Goal: Task Accomplishment & Management: Use online tool/utility

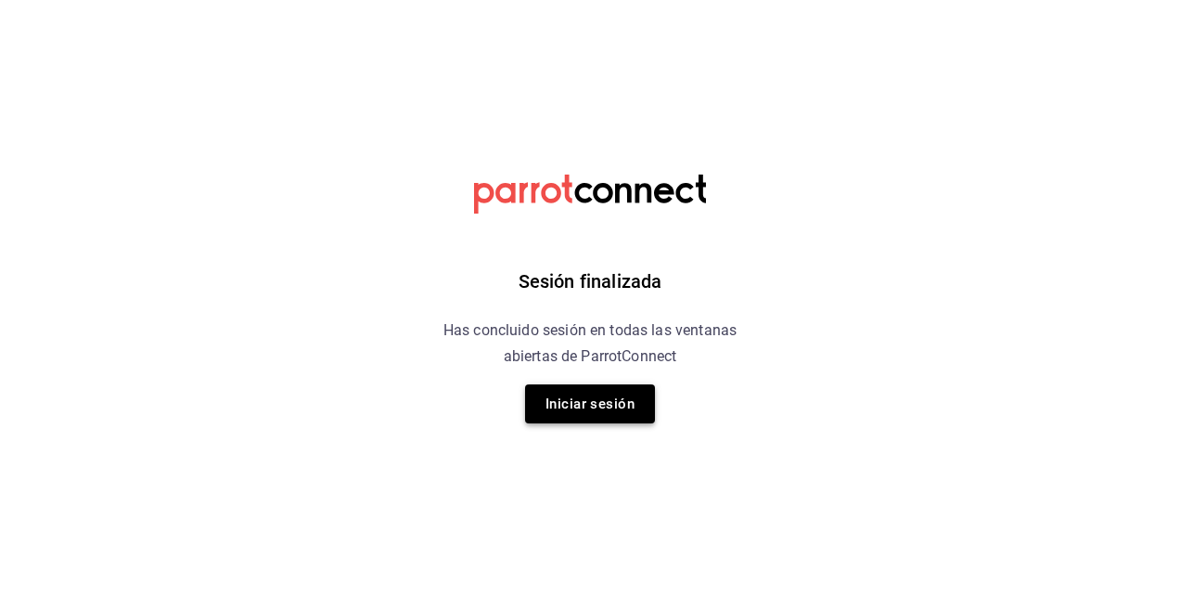
click at [583, 410] on button "Iniciar sesión" at bounding box center [590, 403] width 130 height 39
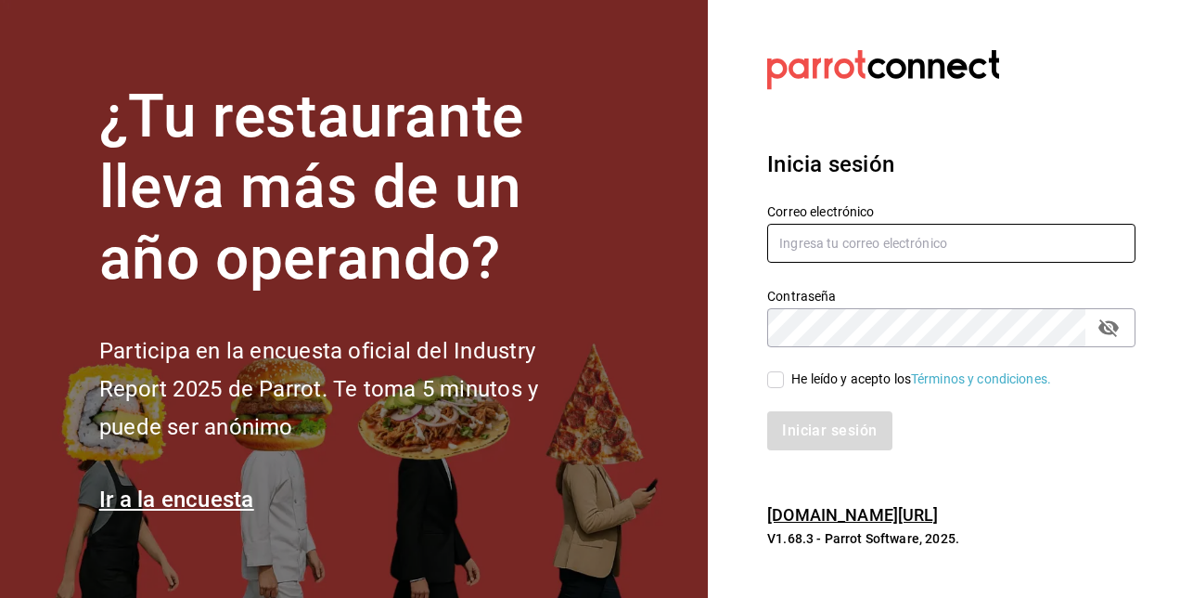
type input "[EMAIL_ADDRESS][PERSON_NAME][DOMAIN_NAME]"
drag, startPoint x: 1011, startPoint y: 241, endPoint x: 508, endPoint y: 227, distance: 503.1
click at [508, 227] on div "¿Tu restaurante lleva más de un año operando? Participa en la encuesta oficial …" at bounding box center [590, 299] width 1180 height 598
click at [1121, 329] on button "passwordField" at bounding box center [1109, 328] width 32 height 32
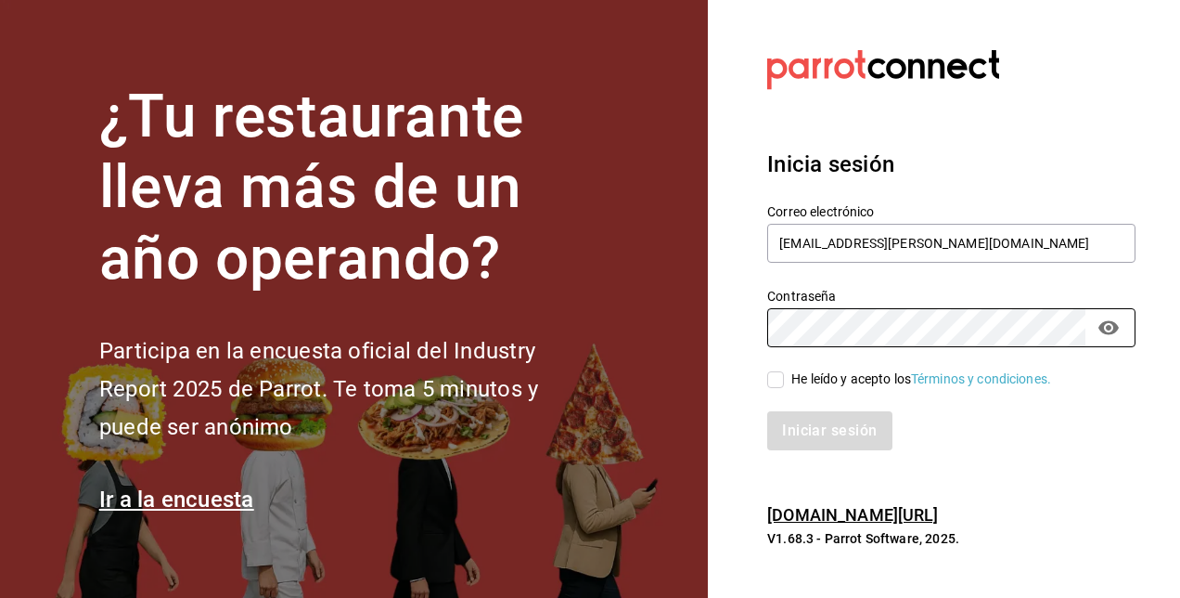
click at [575, 269] on div "¿Tu restaurante lleva más de un año operando? Participa en la encuesta oficial …" at bounding box center [590, 299] width 1180 height 598
click at [784, 383] on span "He leído y acepto los Términos y condiciones." at bounding box center [917, 378] width 267 height 19
click at [784, 383] on input "He leído y acepto los Términos y condiciones." at bounding box center [775, 379] width 17 height 17
checkbox input "true"
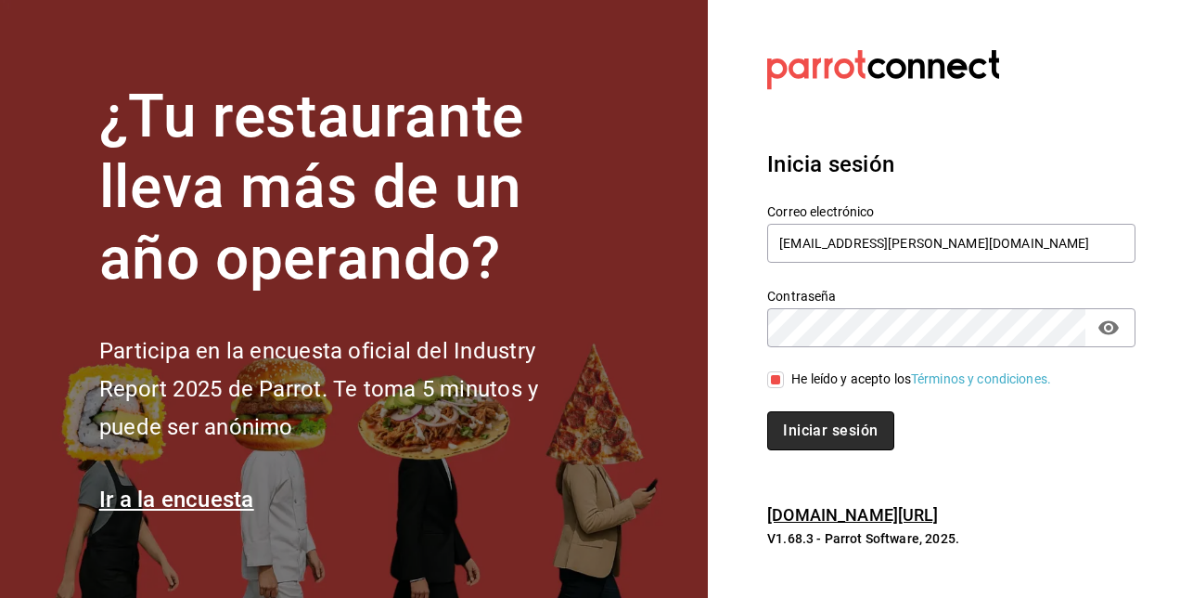
click at [816, 420] on button "Iniciar sesión" at bounding box center [830, 430] width 126 height 39
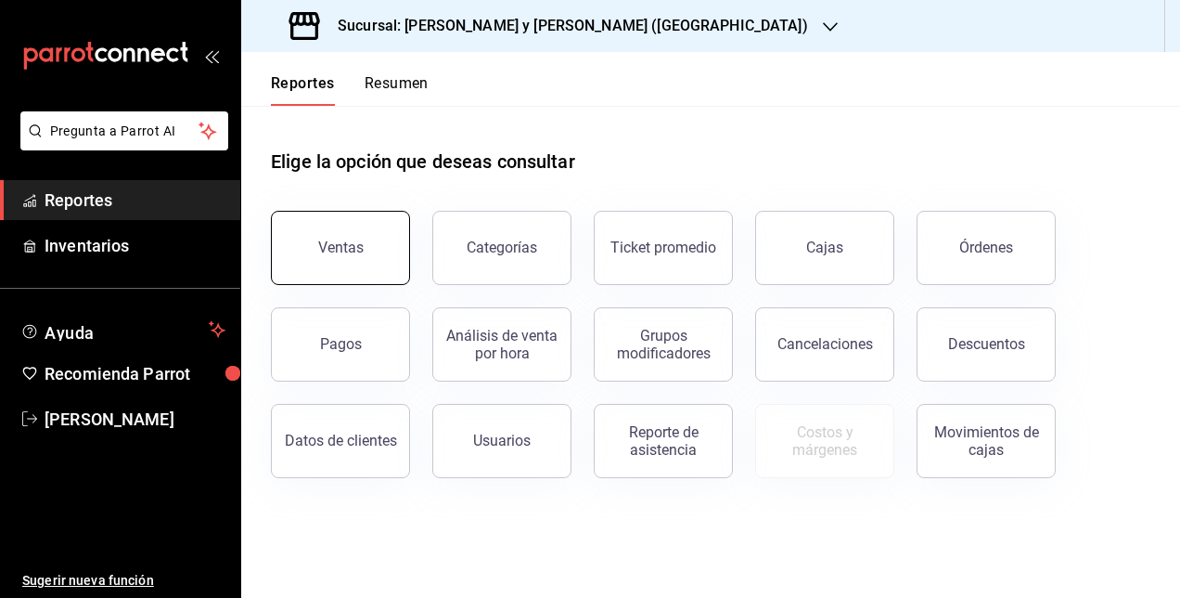
click at [342, 234] on button "Ventas" at bounding box center [340, 248] width 139 height 74
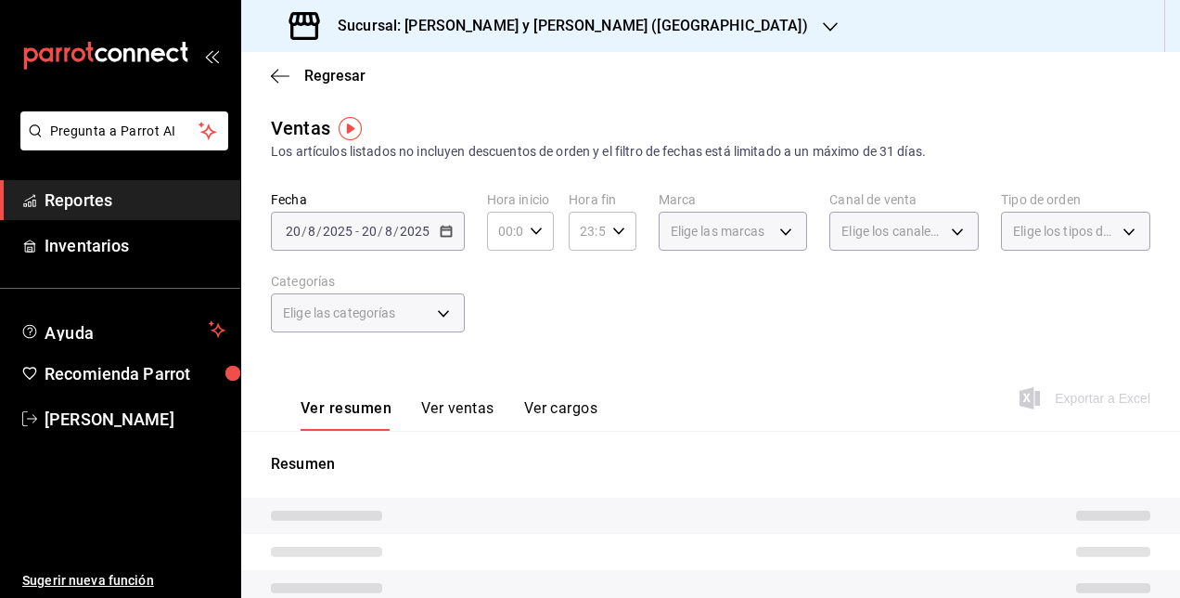
click at [581, 6] on div "Sucursal: [PERSON_NAME] y [PERSON_NAME] ([GEOGRAPHIC_DATA])" at bounding box center [550, 26] width 589 height 52
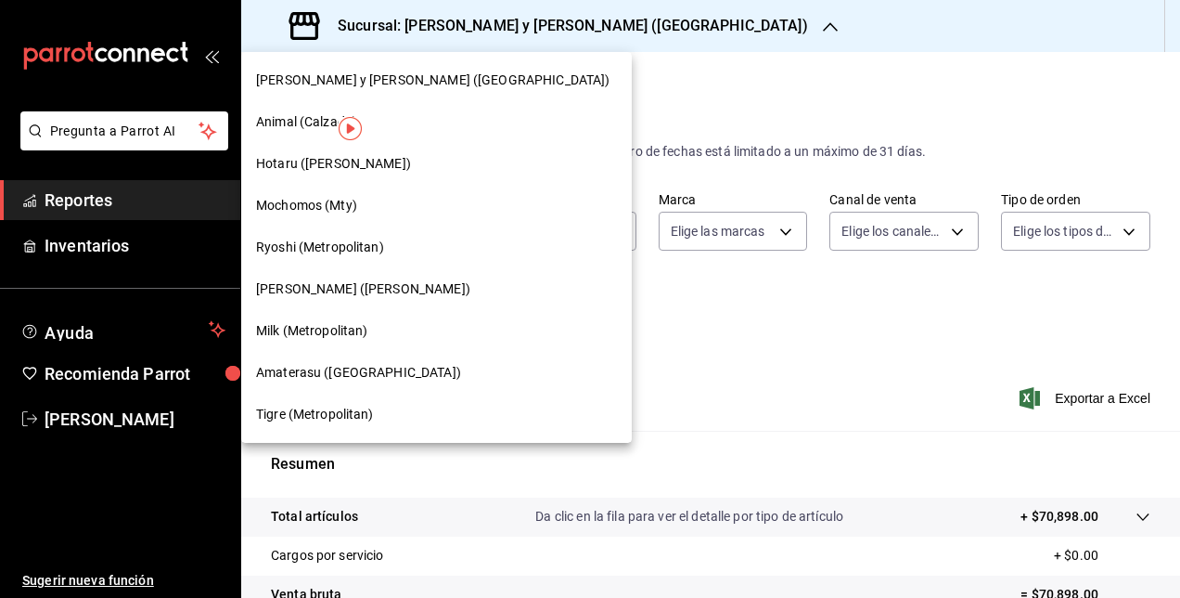
click at [602, 119] on div at bounding box center [590, 299] width 1180 height 598
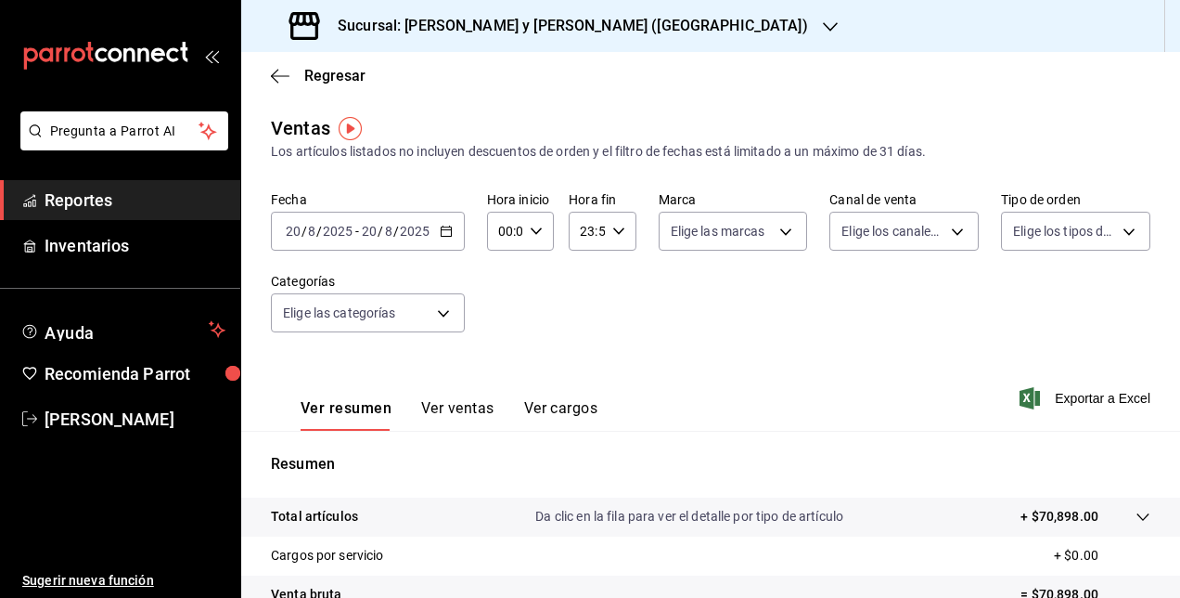
click at [447, 242] on div "[DATE] [DATE] - [DATE] [DATE]" at bounding box center [368, 231] width 194 height 39
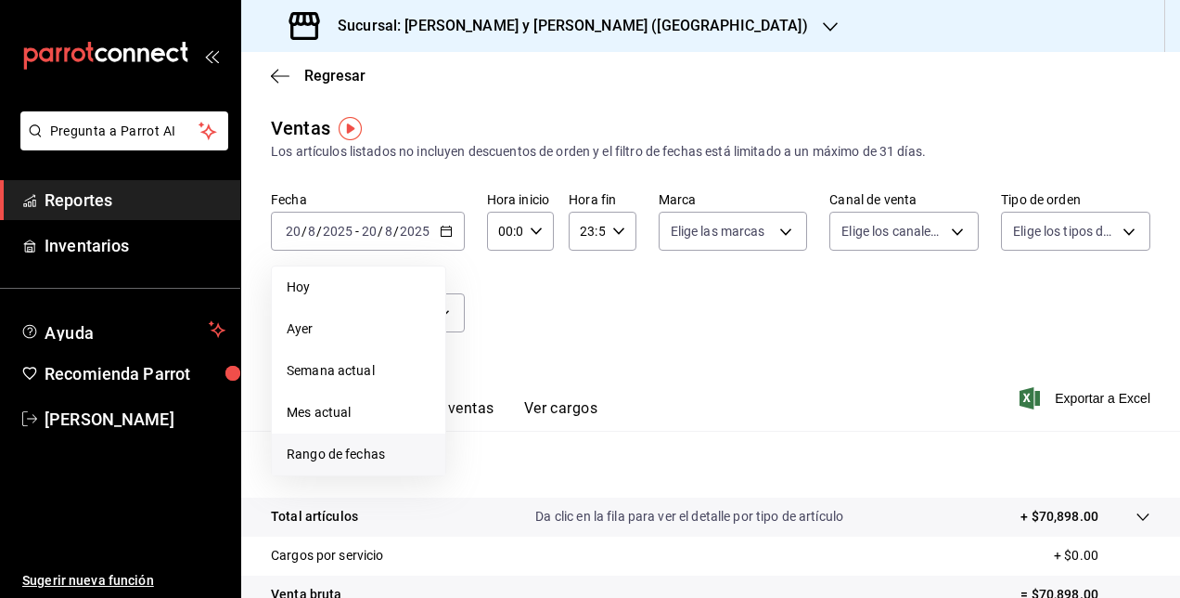
click at [297, 464] on li "Rango de fechas" at bounding box center [358, 454] width 173 height 42
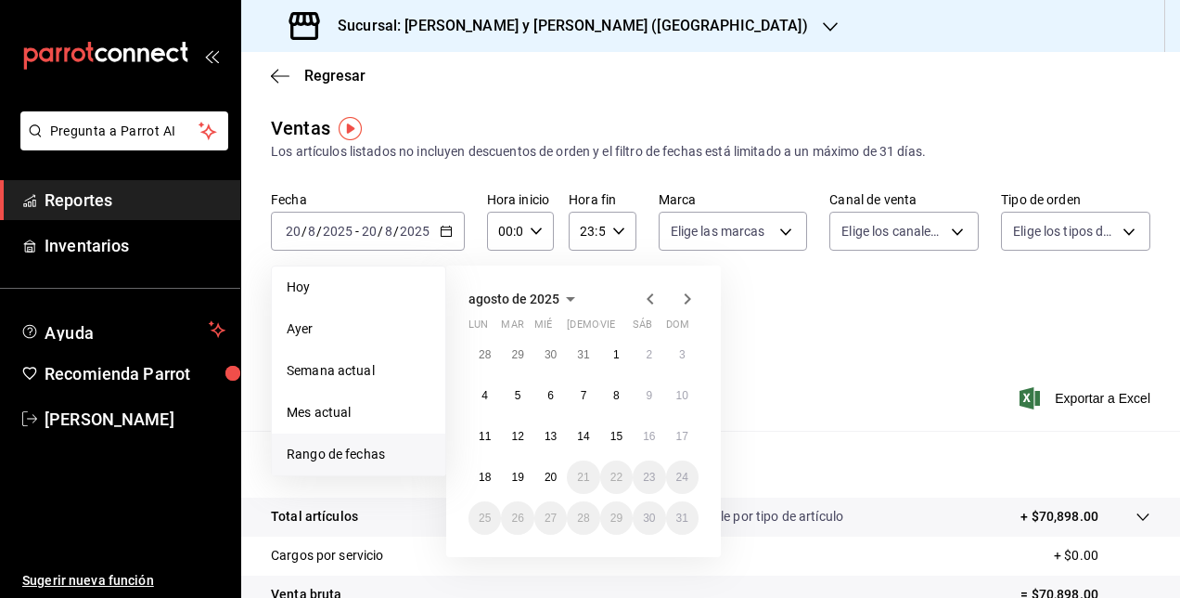
click at [649, 296] on icon "button" at bounding box center [650, 298] width 6 height 11
click at [524, 362] on button "1" at bounding box center [517, 354] width 32 height 33
click at [533, 238] on icon "button" at bounding box center [536, 231] width 13 height 13
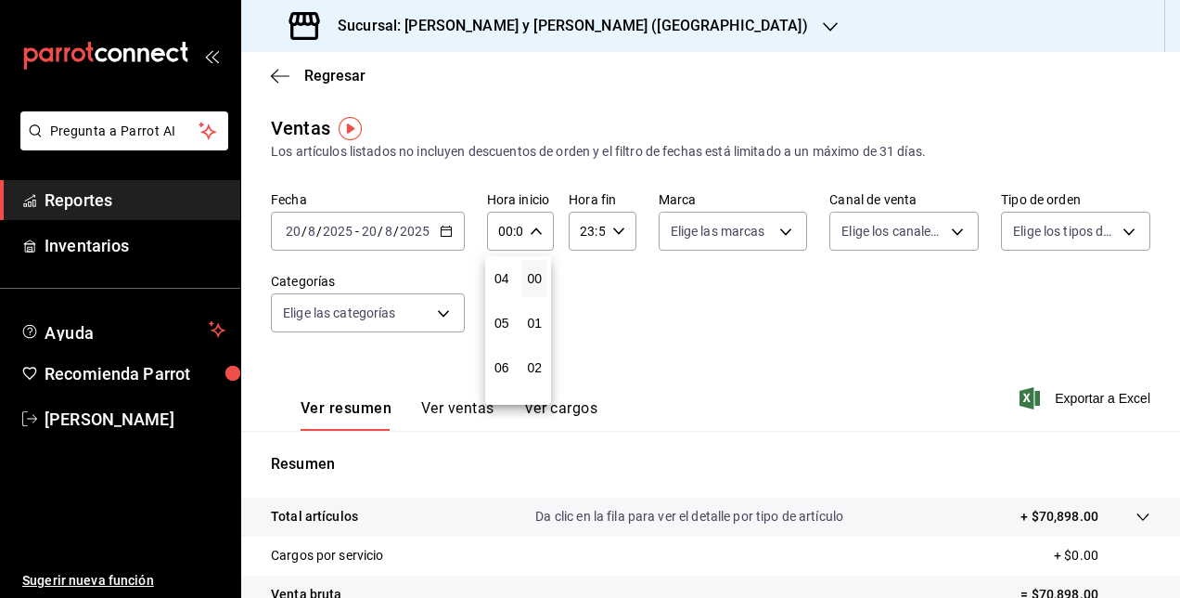
scroll to position [176, 0]
click at [504, 328] on span "05" at bounding box center [502, 324] width 4 height 15
type input "05:00"
click at [620, 230] on div at bounding box center [590, 299] width 1180 height 598
click at [620, 230] on div "23:59 Hora fin" at bounding box center [602, 231] width 67 height 39
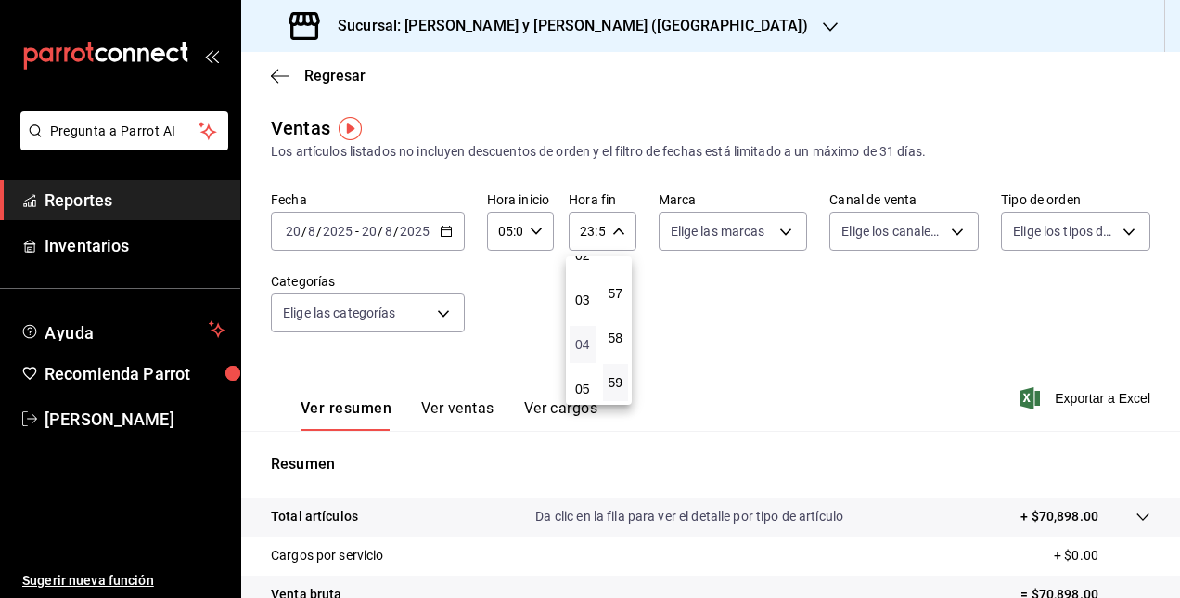
scroll to position [116, 0]
click at [581, 383] on span "05" at bounding box center [583, 385] width 4 height 15
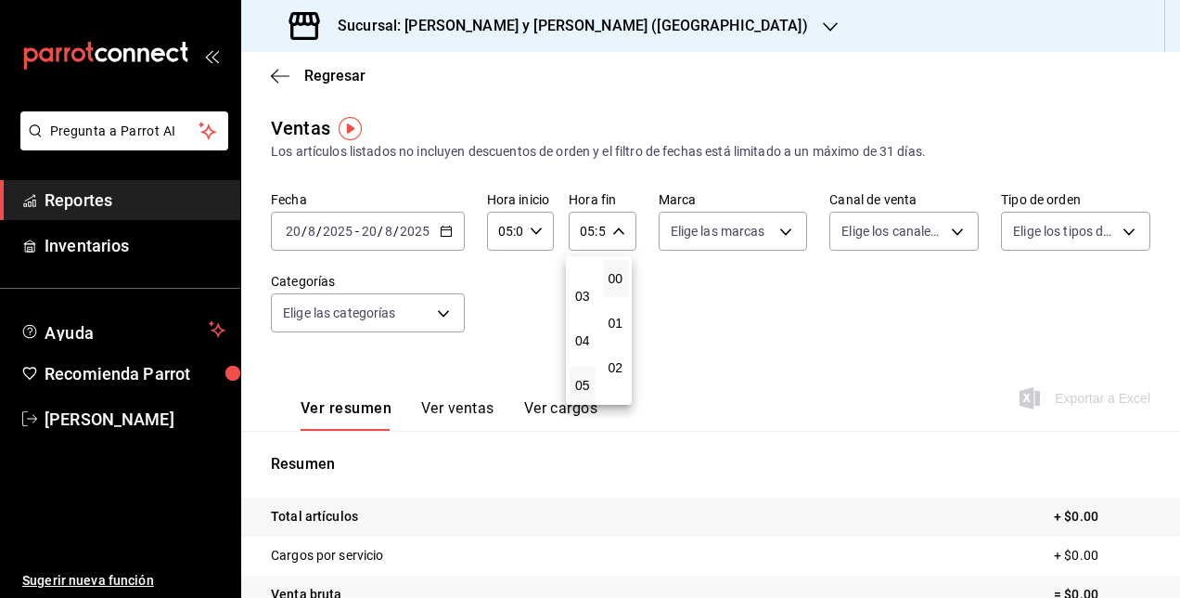
click at [614, 269] on button "00" at bounding box center [616, 278] width 26 height 37
type input "05:00"
click at [809, 381] on div at bounding box center [590, 299] width 1180 height 598
click at [331, 228] on input "2025" at bounding box center [338, 231] width 32 height 15
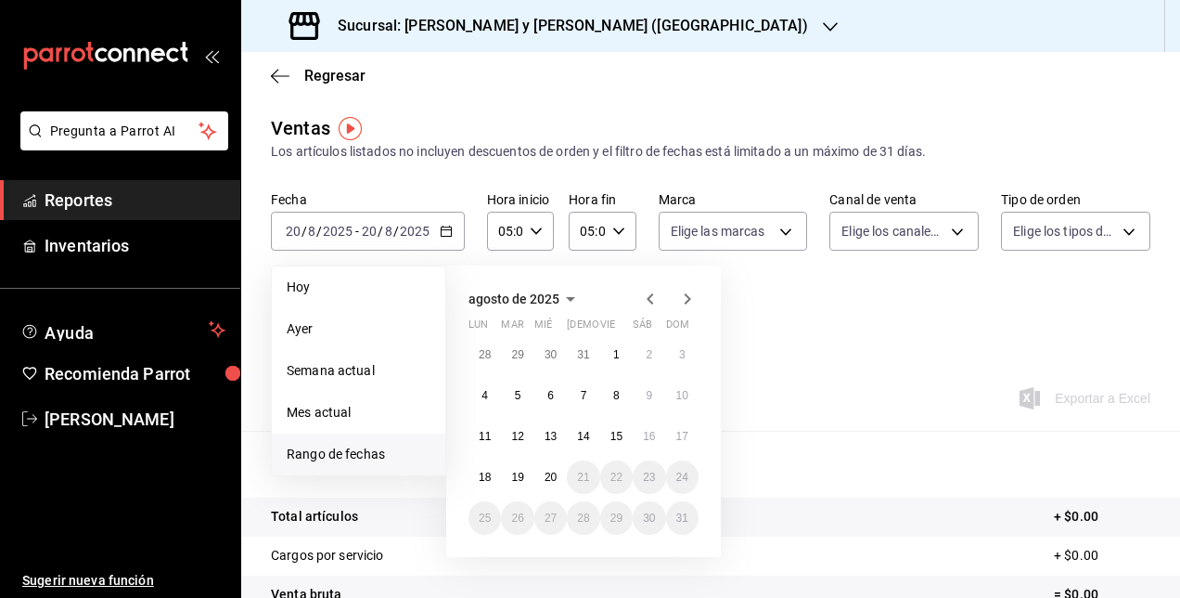
click at [856, 319] on div "Fecha [DATE] [DATE] - [DATE] [DATE] [DATE] [DATE] Semana actual Mes actual [GEO…" at bounding box center [711, 272] width 880 height 163
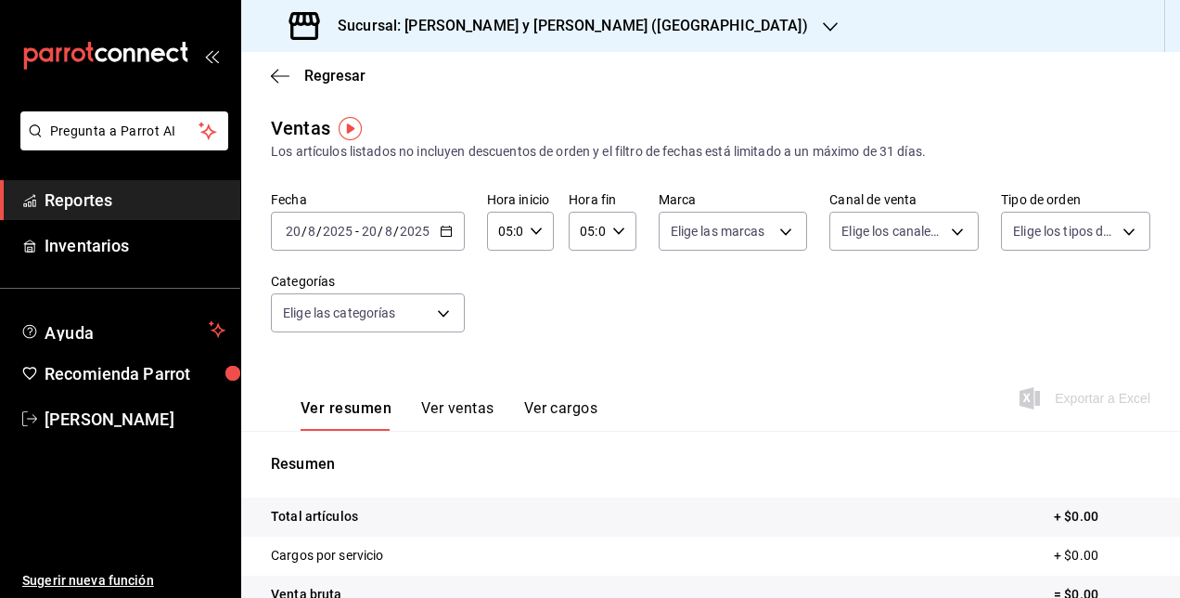
click at [366, 230] on input "20" at bounding box center [369, 231] width 17 height 15
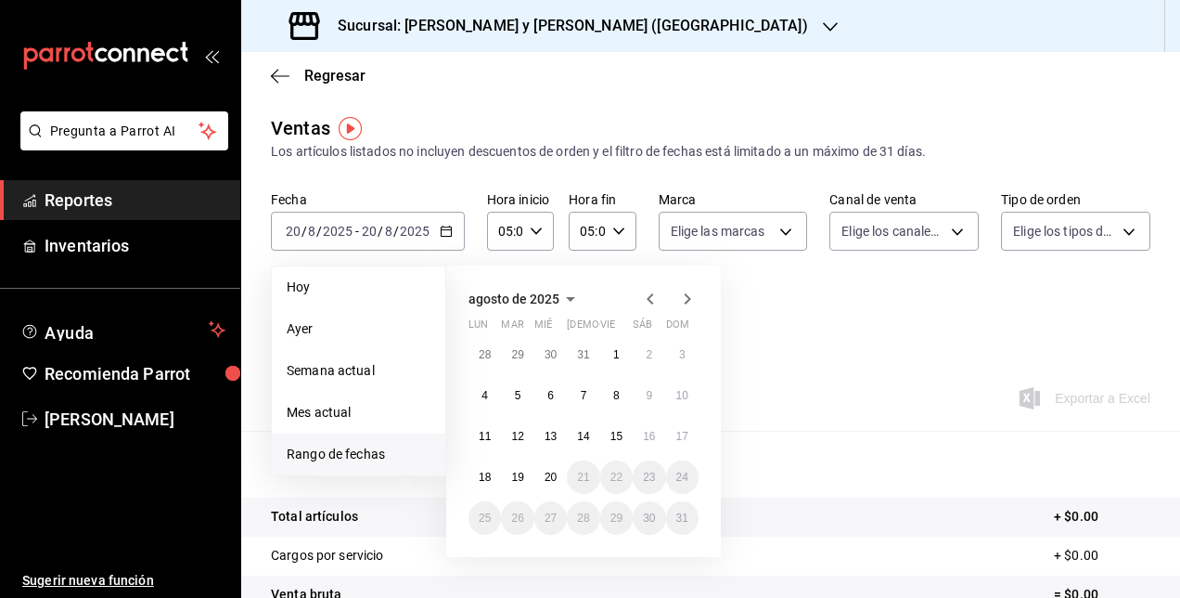
click at [645, 298] on icon "button" at bounding box center [650, 299] width 22 height 22
click at [524, 360] on button "1" at bounding box center [517, 354] width 32 height 33
click at [576, 520] on button "31" at bounding box center [583, 517] width 32 height 33
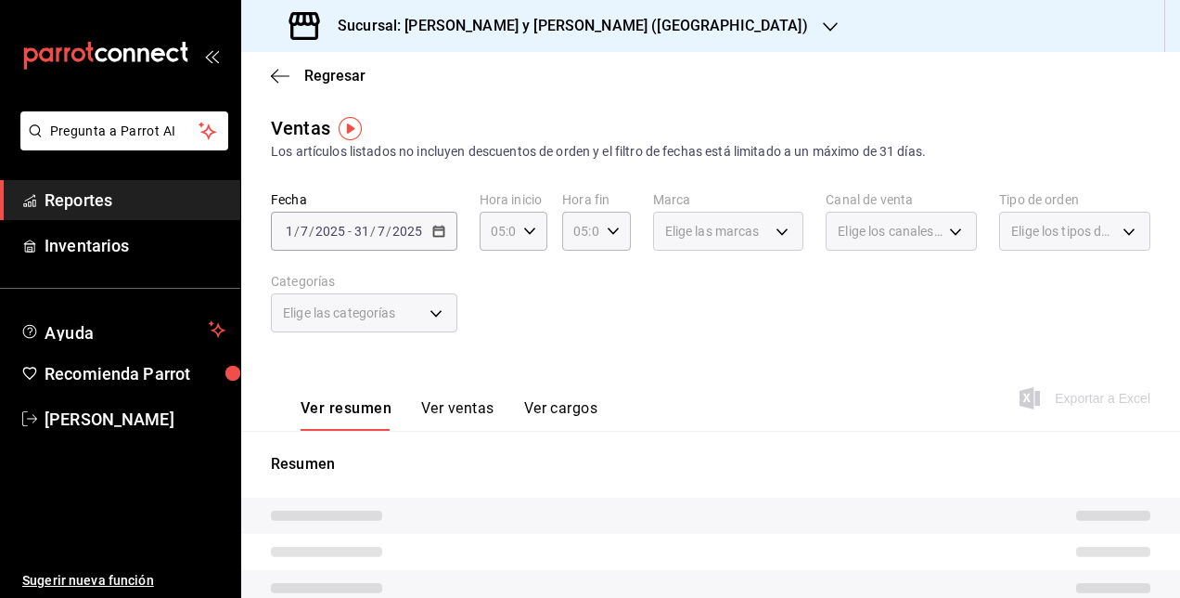
click at [602, 325] on div "Fecha [DATE] [DATE] - [DATE] [DATE] Hora inicio 05:00 Hora inicio Hora fin 05:0…" at bounding box center [711, 272] width 880 height 163
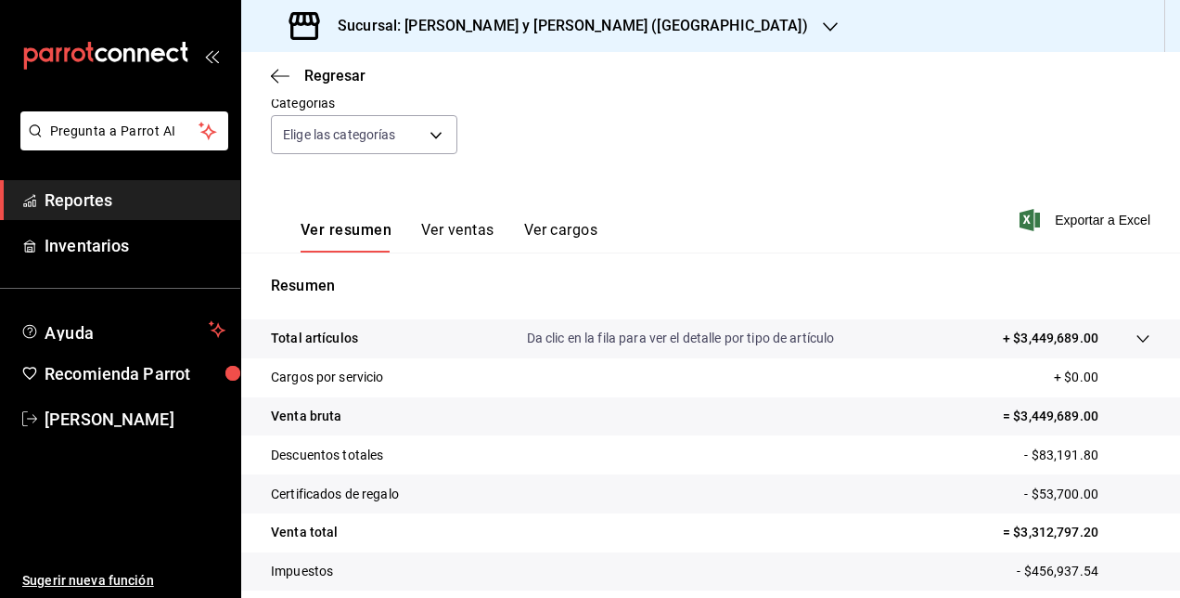
scroll to position [291, 0]
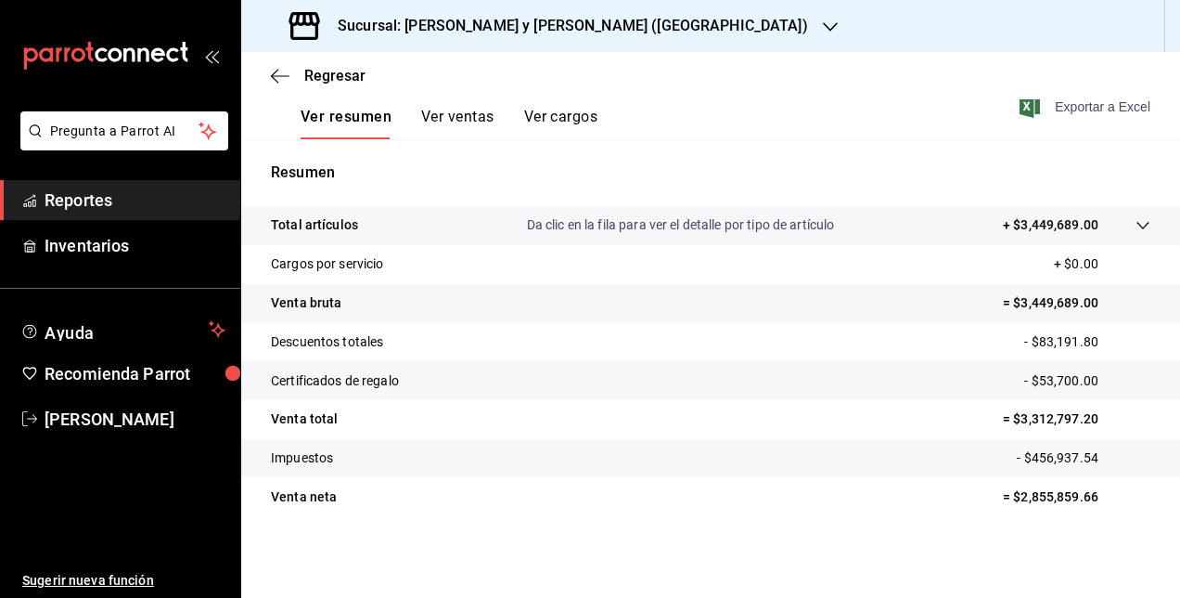
click at [1051, 111] on span "Exportar a Excel" at bounding box center [1086, 107] width 127 height 22
click at [414, 148] on div "Resumen Total artículos Da clic en la fila para ver el detalle por tipo de artí…" at bounding box center [710, 338] width 939 height 399
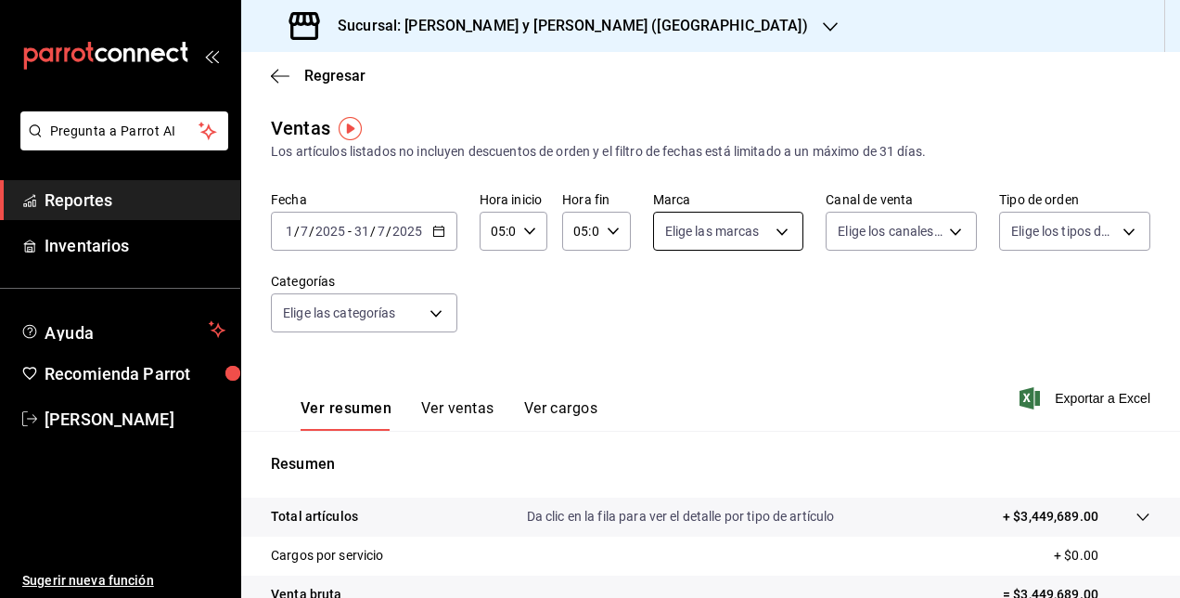
click at [777, 236] on body "Pregunta a Parrot AI Reportes Inventarios Ayuda Recomienda Parrot [PERSON_NAME]…" at bounding box center [590, 299] width 1180 height 598
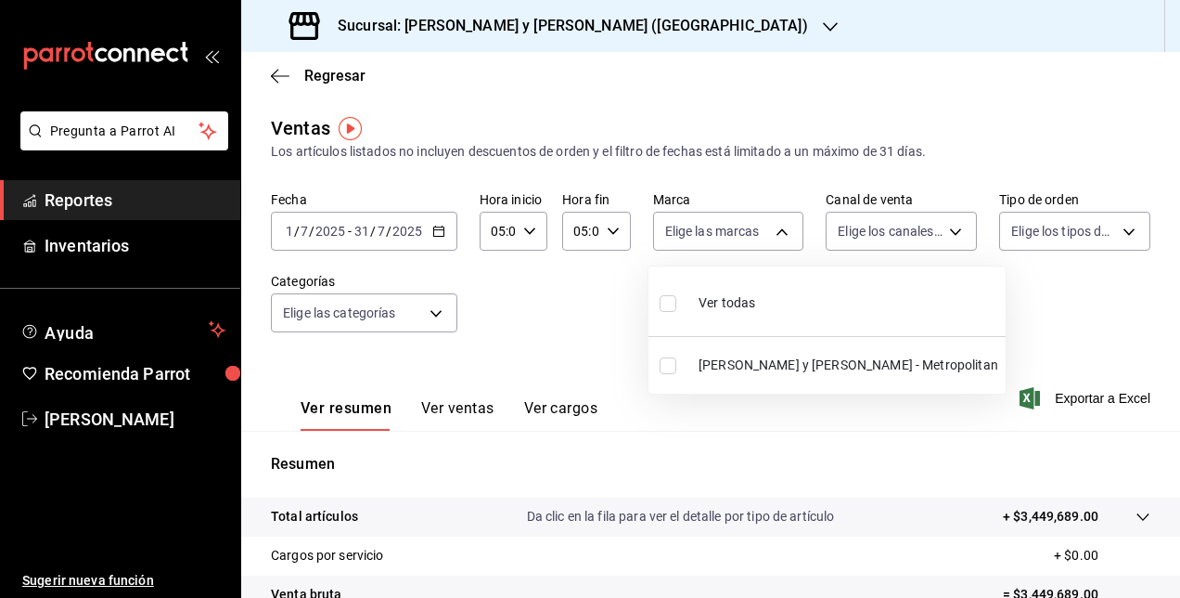
click at [932, 221] on div at bounding box center [590, 299] width 1180 height 598
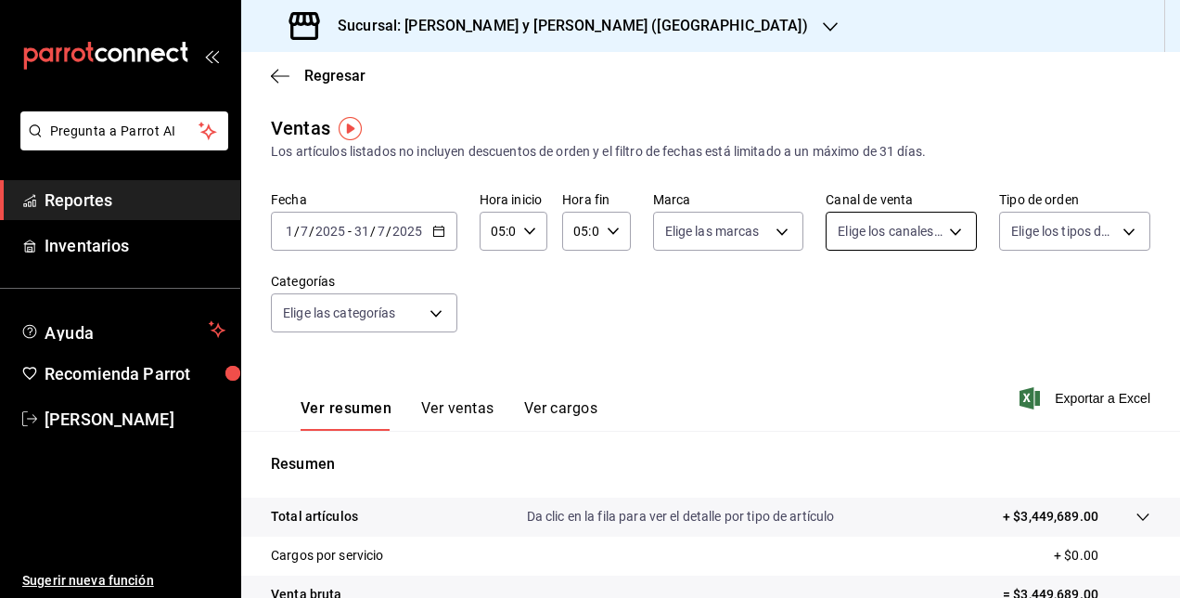
click at [939, 222] on body "Pregunta a Parrot AI Reportes Inventarios Ayuda Recomienda Parrot [PERSON_NAME]…" at bounding box center [590, 299] width 1180 height 598
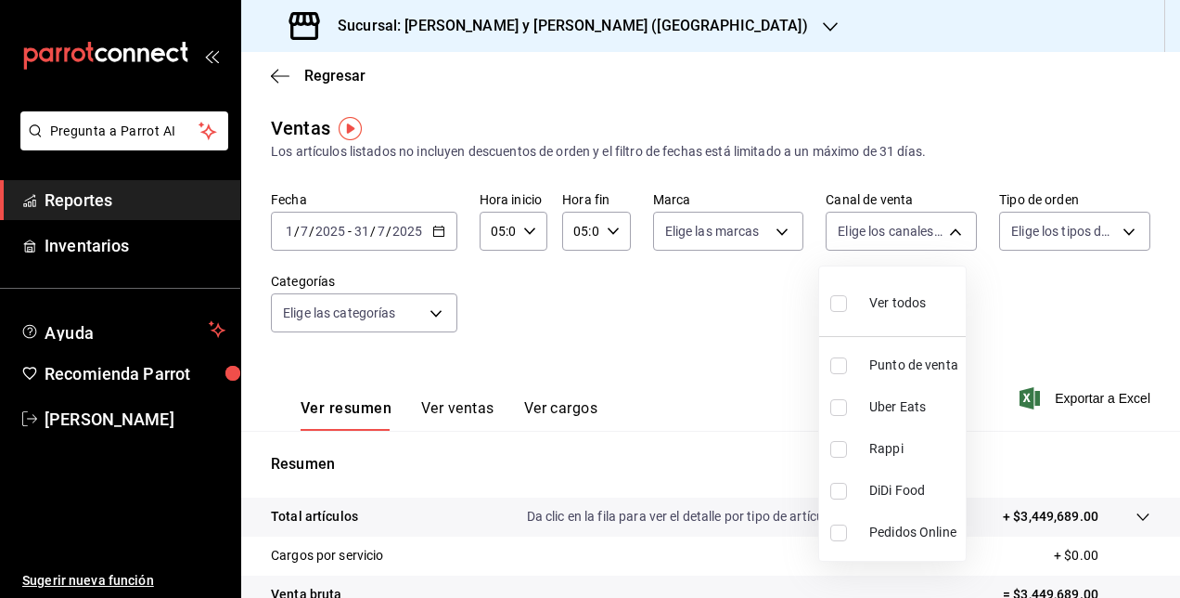
click at [841, 444] on input "checkbox" at bounding box center [838, 449] width 17 height 17
checkbox input "true"
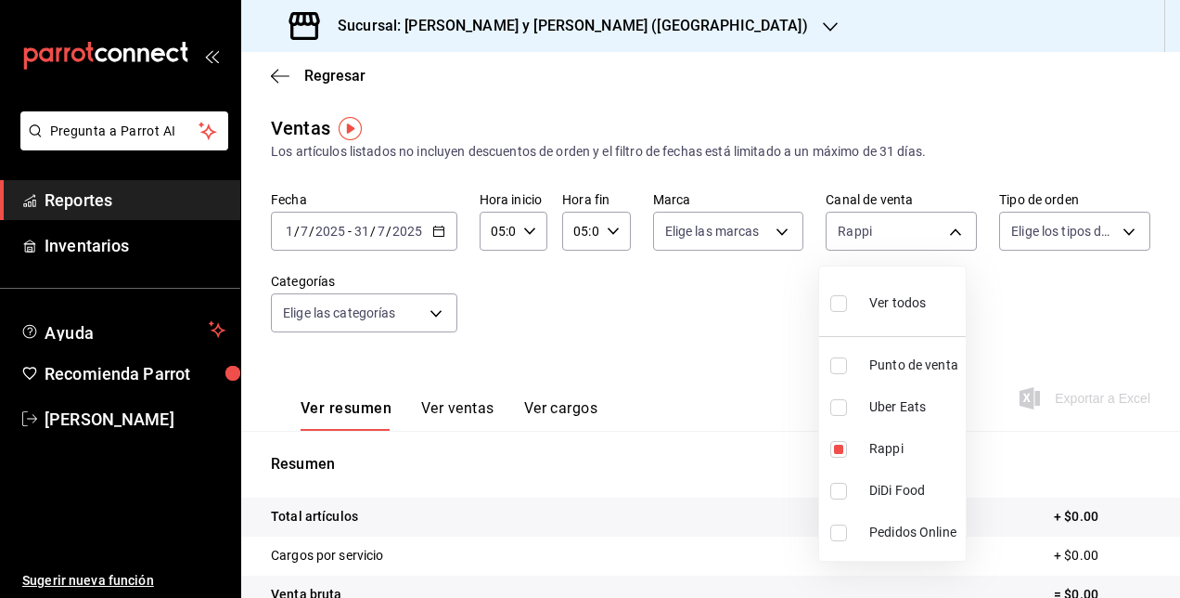
click at [1068, 307] on div at bounding box center [590, 299] width 1180 height 598
click at [946, 220] on body "Pregunta a Parrot AI Reportes Inventarios Ayuda Recomienda Parrot [PERSON_NAME]…" at bounding box center [590, 299] width 1180 height 598
click at [857, 495] on li "DiDi Food" at bounding box center [892, 490] width 147 height 42
type input "RAPPI,DIDI_FOOD"
checkbox input "true"
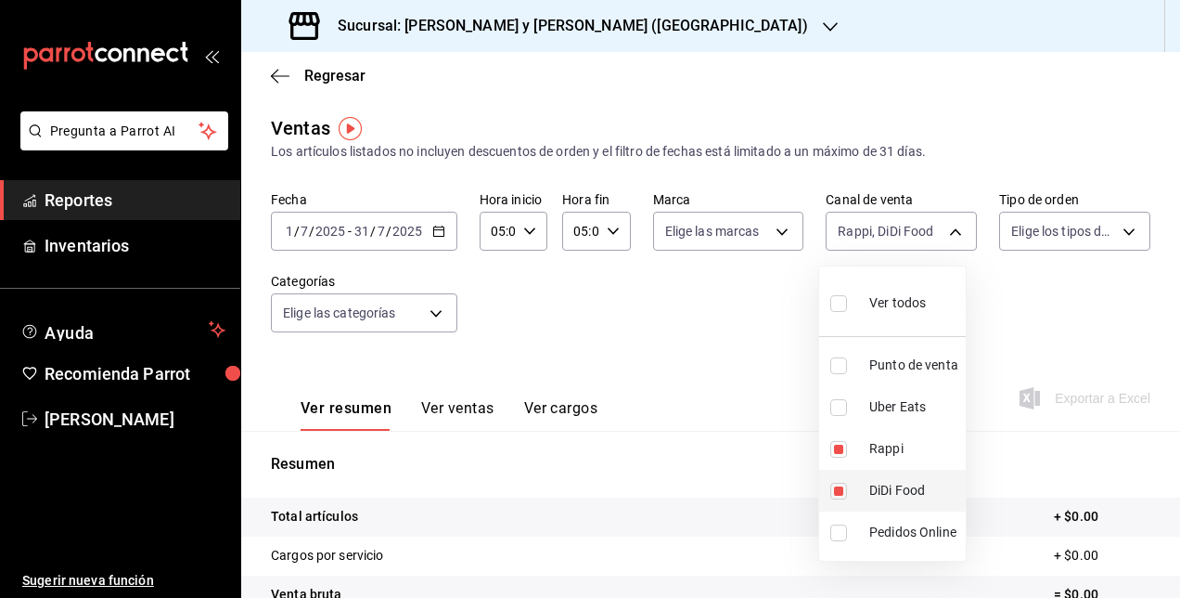
click at [900, 481] on span "DiDi Food" at bounding box center [913, 490] width 89 height 19
type input "RAPPI"
checkbox input "false"
click at [1050, 321] on div at bounding box center [590, 299] width 1180 height 598
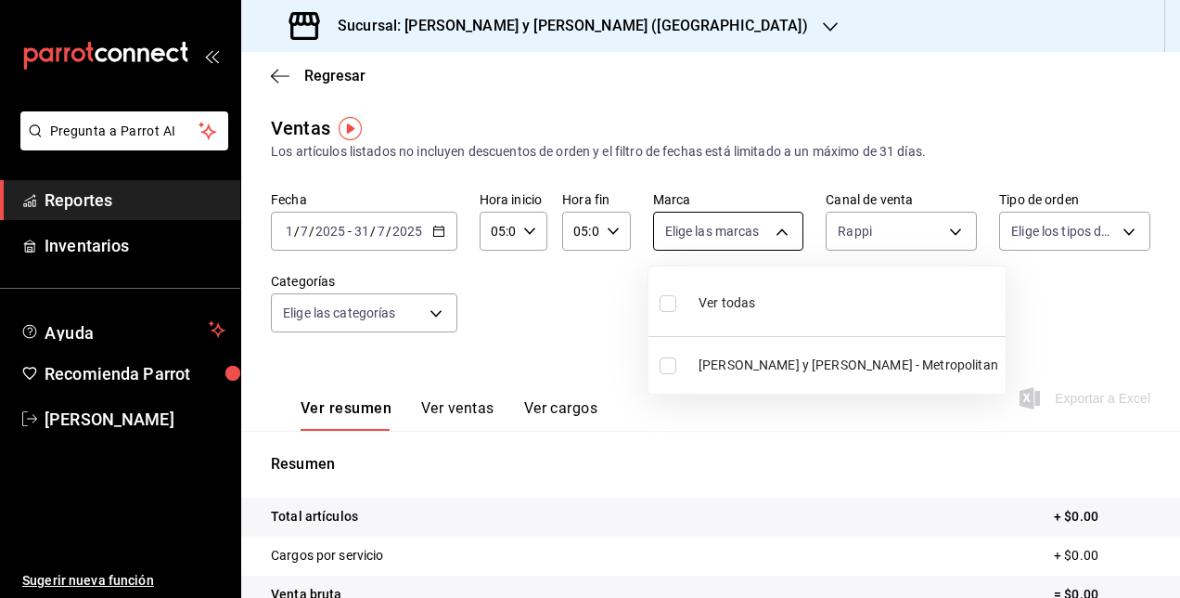
click at [766, 227] on body "Pregunta a Parrot AI Reportes Inventarios Ayuda Recomienda Parrot [PERSON_NAME]…" at bounding box center [590, 299] width 1180 height 598
click at [672, 369] on input "checkbox" at bounding box center [668, 365] width 17 height 17
checkbox input "true"
type input "5c4b5436-b9cd-4a1a-b4e8-85329c7394cf"
checkbox input "true"
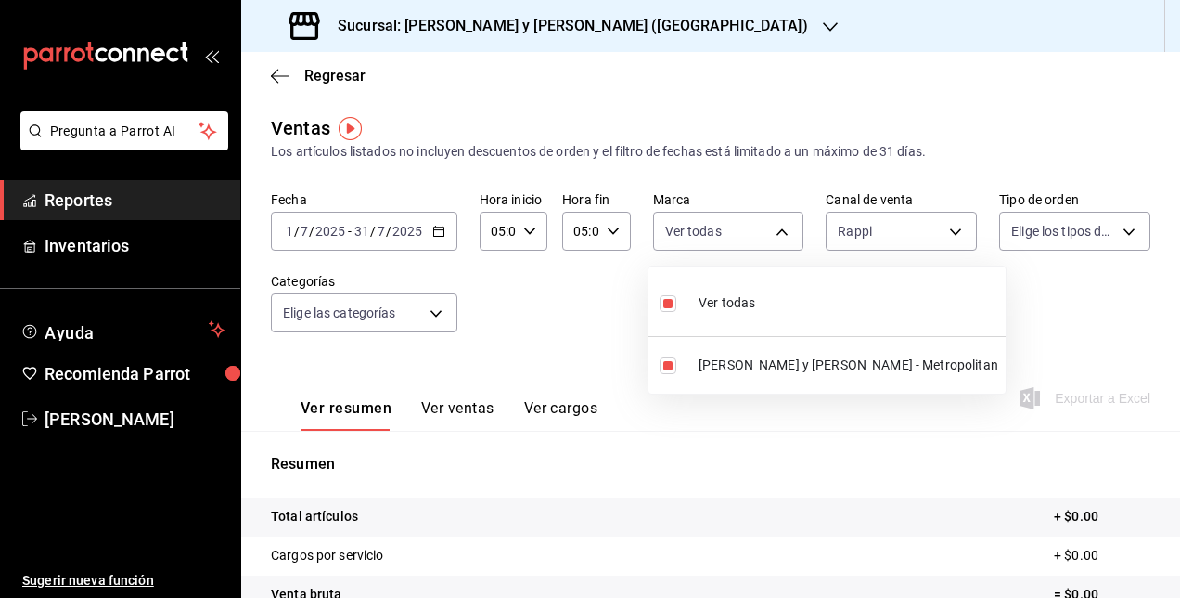
click at [1007, 323] on div at bounding box center [590, 299] width 1180 height 598
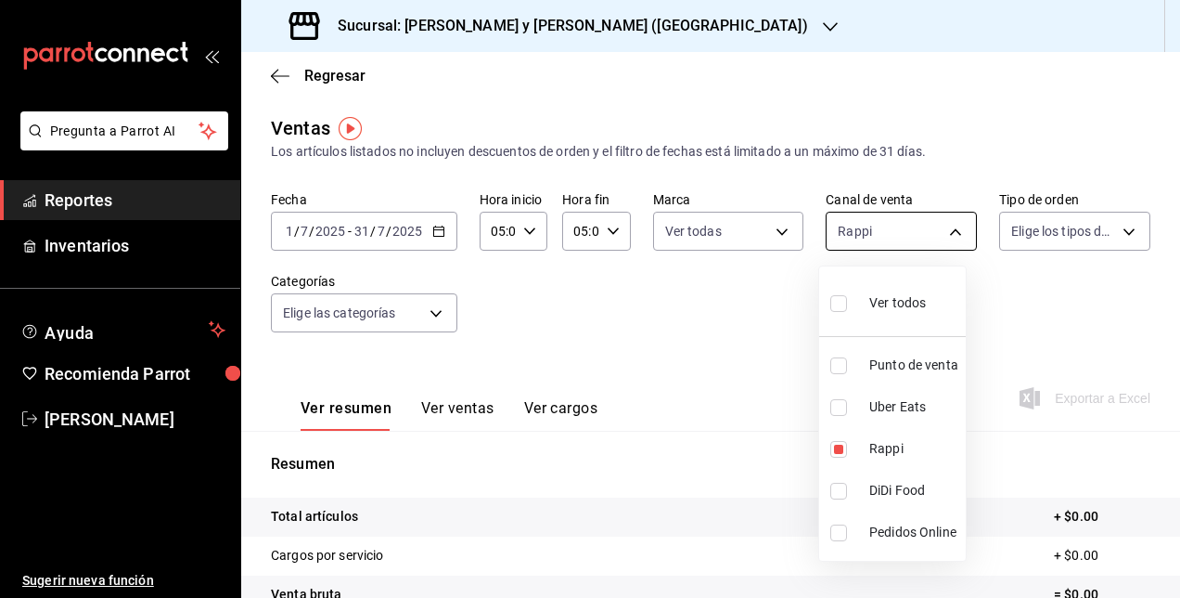
click at [952, 226] on body "Pregunta a Parrot AI Reportes Inventarios Ayuda Recomienda Parrot [PERSON_NAME]…" at bounding box center [590, 299] width 1180 height 598
click at [714, 369] on div at bounding box center [590, 299] width 1180 height 598
click at [883, 230] on body "Pregunta a Parrot AI Reportes Inventarios Ayuda Recomienda Parrot [PERSON_NAME]…" at bounding box center [590, 299] width 1180 height 598
click at [756, 327] on div at bounding box center [590, 299] width 1180 height 598
click at [948, 232] on body "Pregunta a Parrot AI Reportes Inventarios Ayuda Recomienda Parrot [PERSON_NAME]…" at bounding box center [590, 299] width 1180 height 598
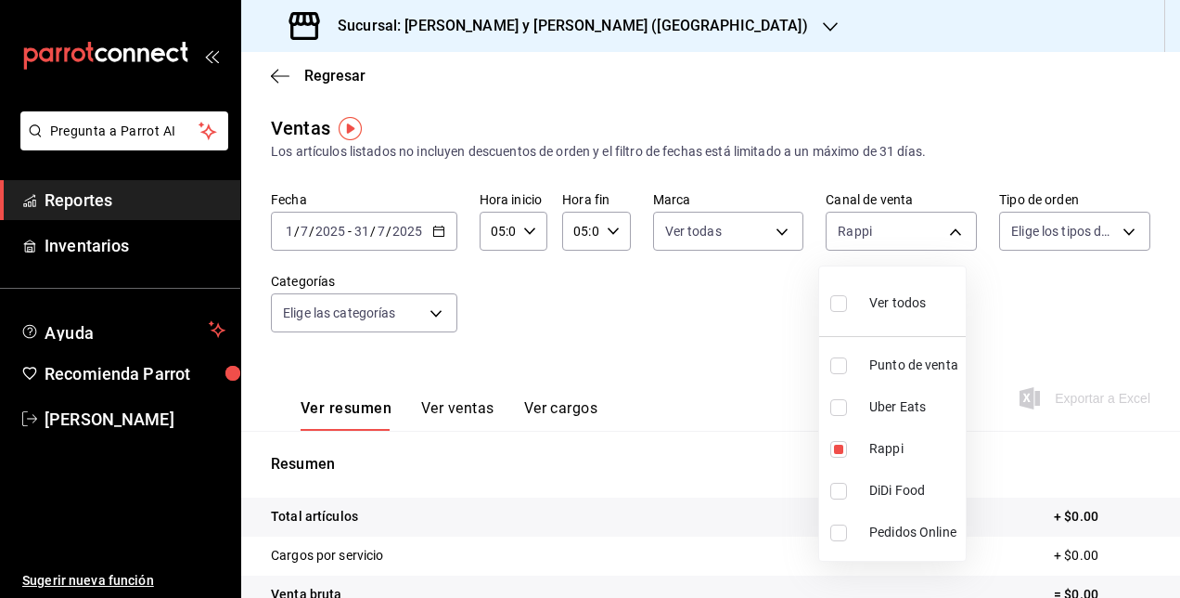
click at [888, 308] on span "Ver todos" at bounding box center [897, 302] width 57 height 19
type input "PARROT,UBER_EATS,RAPPI,DIDI_FOOD,ONLINE"
checkbox input "true"
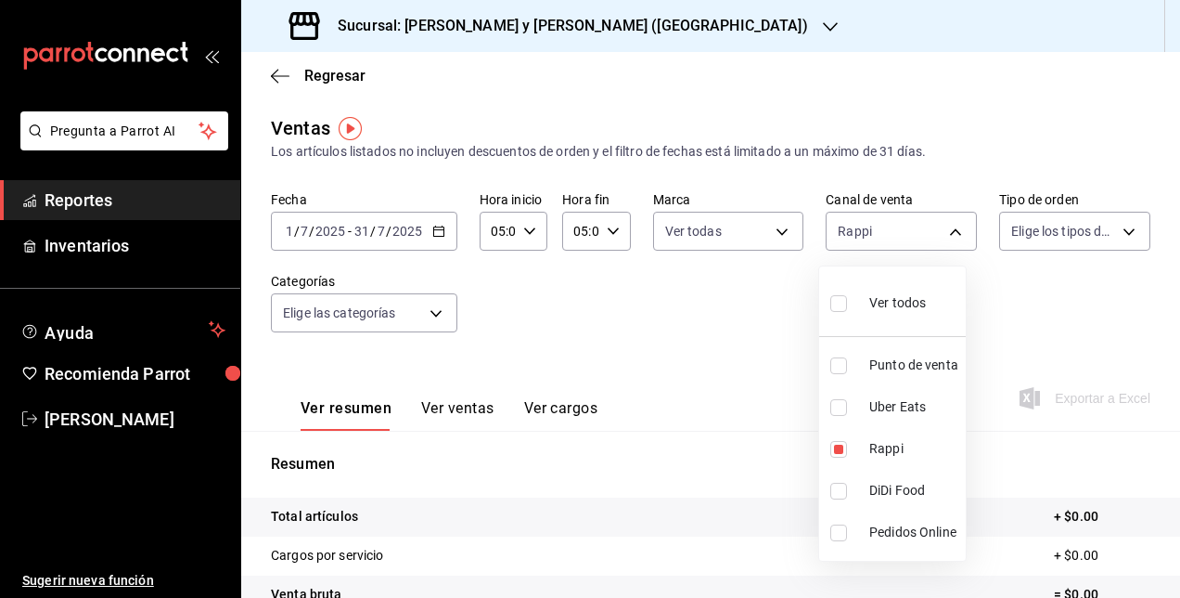
checkbox input "true"
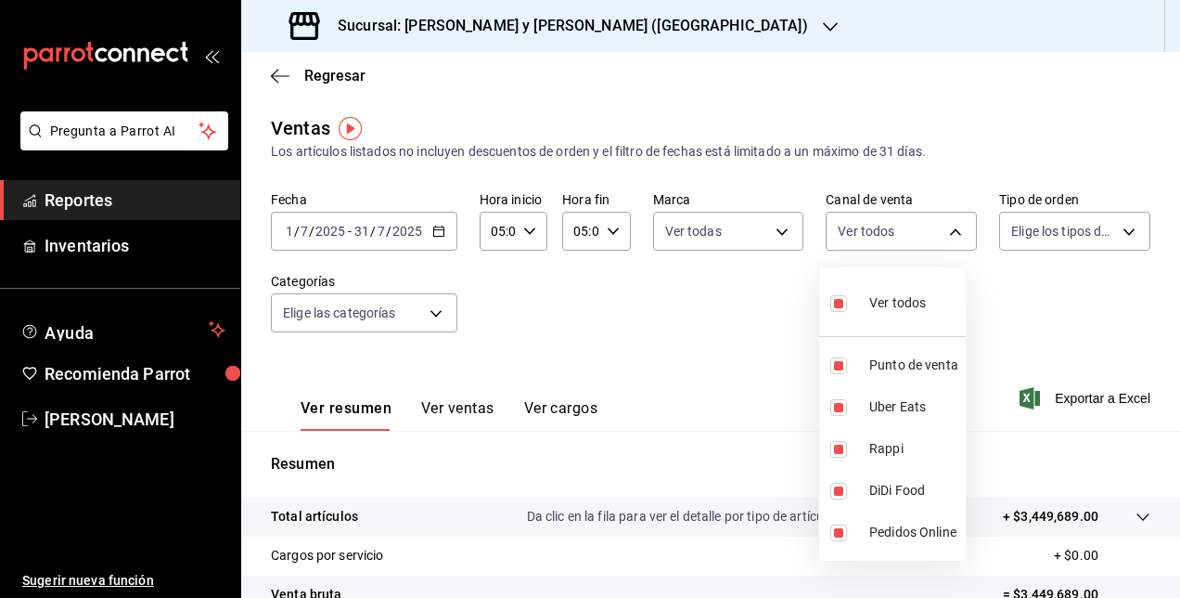
click at [704, 240] on div at bounding box center [590, 299] width 1180 height 598
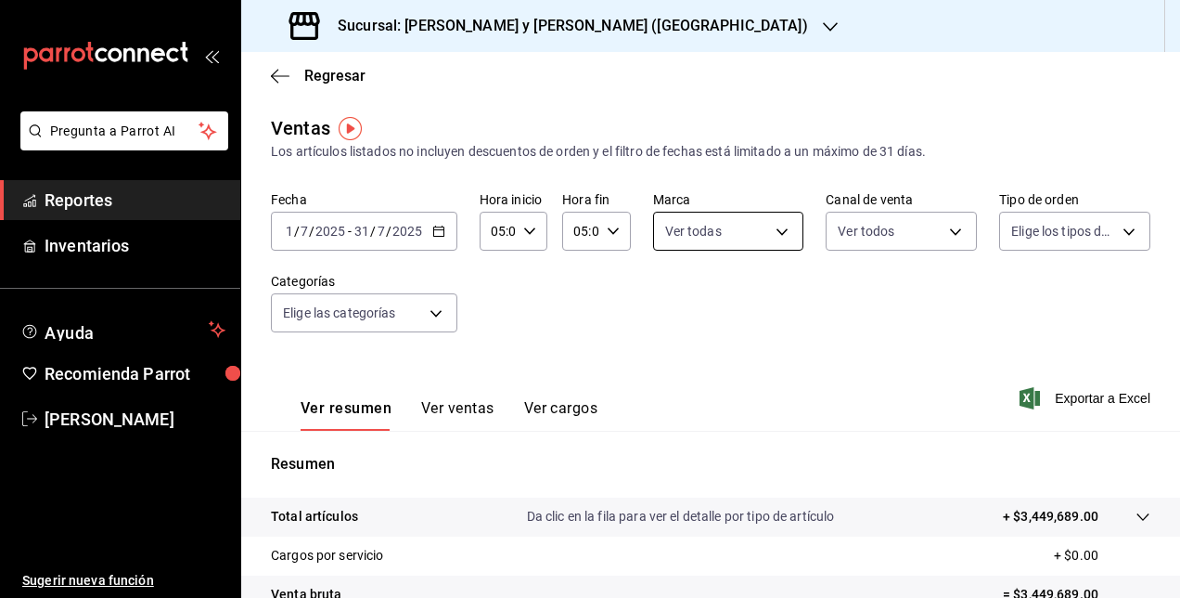
click at [765, 229] on body "Pregunta a Parrot AI Reportes Inventarios Ayuda Recomienda Parrot [PERSON_NAME]…" at bounding box center [590, 299] width 1180 height 598
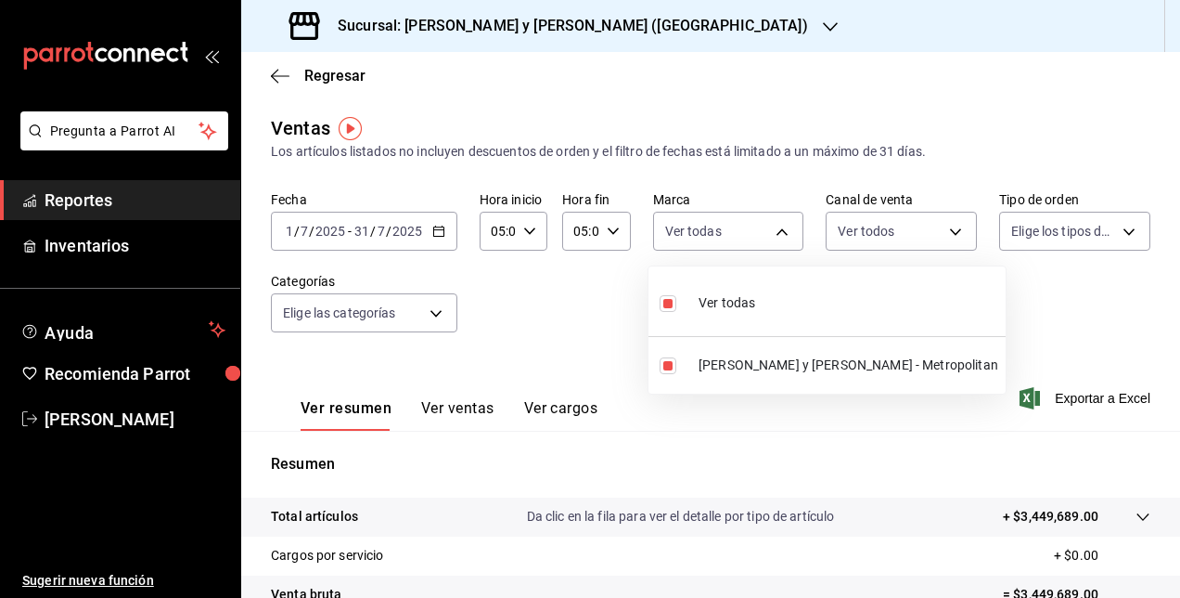
click at [1058, 310] on div at bounding box center [590, 299] width 1180 height 598
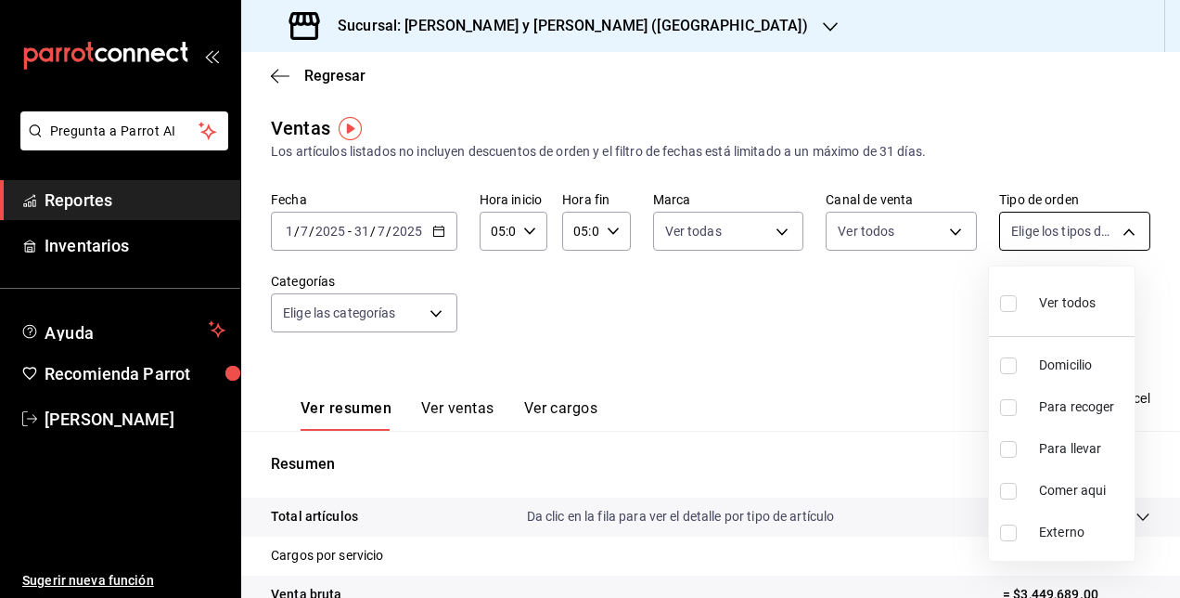
click at [1098, 222] on body "Pregunta a Parrot AI Reportes Inventarios Ayuda Recomienda Parrot [PERSON_NAME]…" at bounding box center [590, 299] width 1180 height 598
click at [1013, 303] on input "checkbox" at bounding box center [1008, 303] width 17 height 17
checkbox input "true"
type input "ba680d0a-1f34-4b04-824e-6ad3acaf04f7,2b77cb70-5460-4e10-9e7c-e3f2a48e8b4b,02b75…"
checkbox input "true"
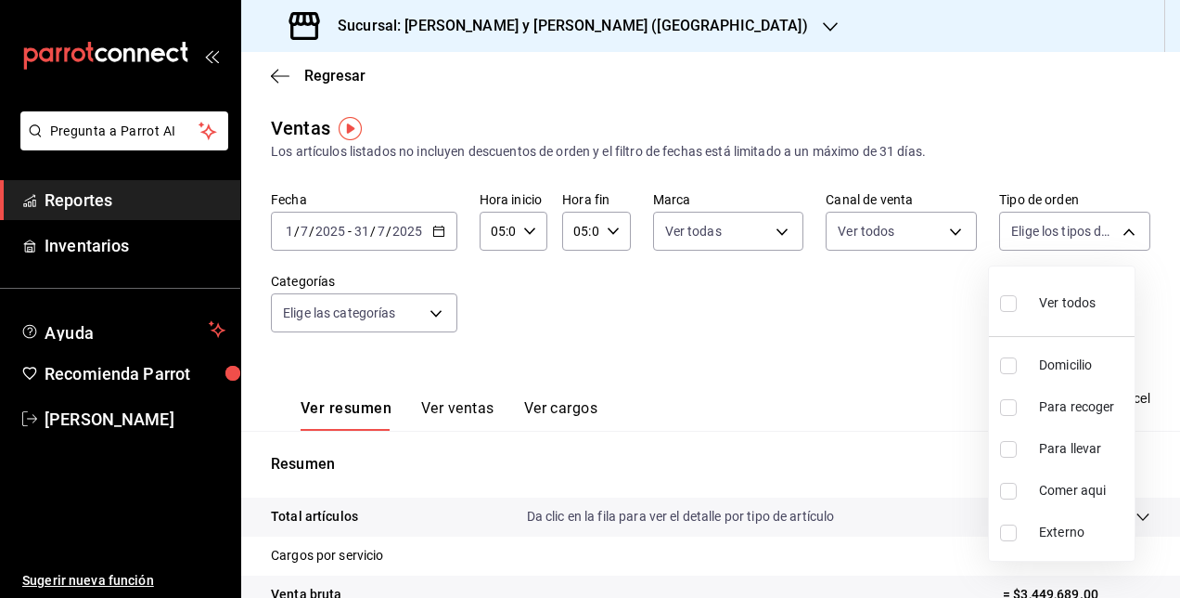
checkbox input "true"
click at [842, 336] on div at bounding box center [590, 299] width 1180 height 598
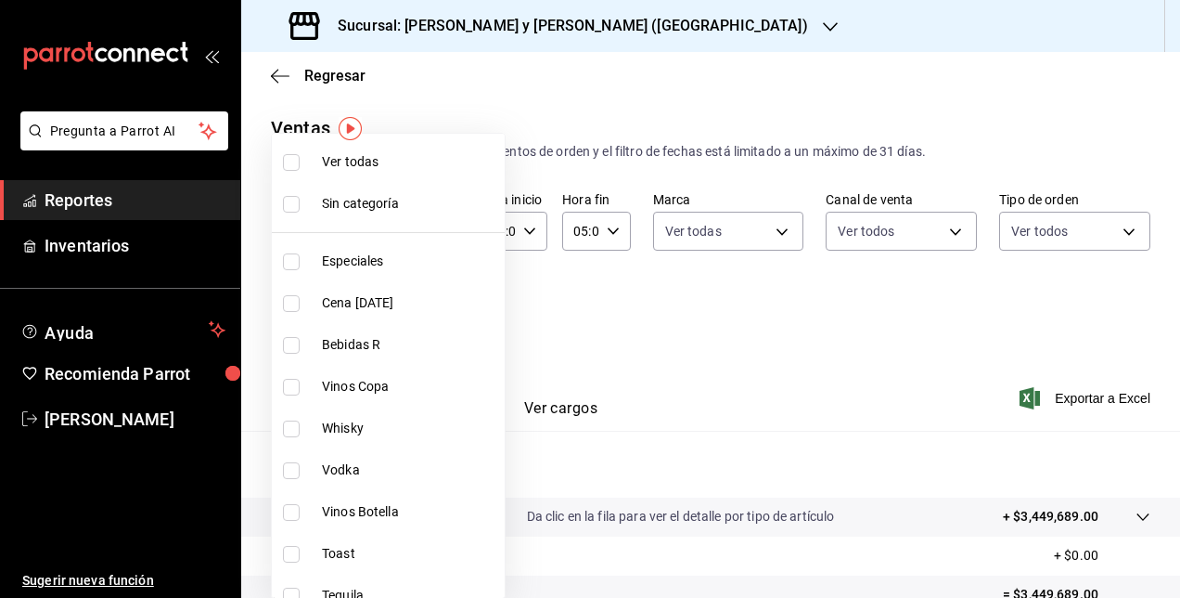
click at [442, 306] on body "Pregunta a Parrot AI Reportes Inventarios Ayuda Recomienda Parrot [PERSON_NAME]…" at bounding box center [590, 299] width 1180 height 598
click at [367, 161] on span "Ver todas" at bounding box center [409, 161] width 175 height 19
type input "463cbe58-69f9-49c2-85c9-e7a3a82fd125,93b19971-b18f-4184-ad12-5f617cec116c,3e3b7…"
checkbox input "true"
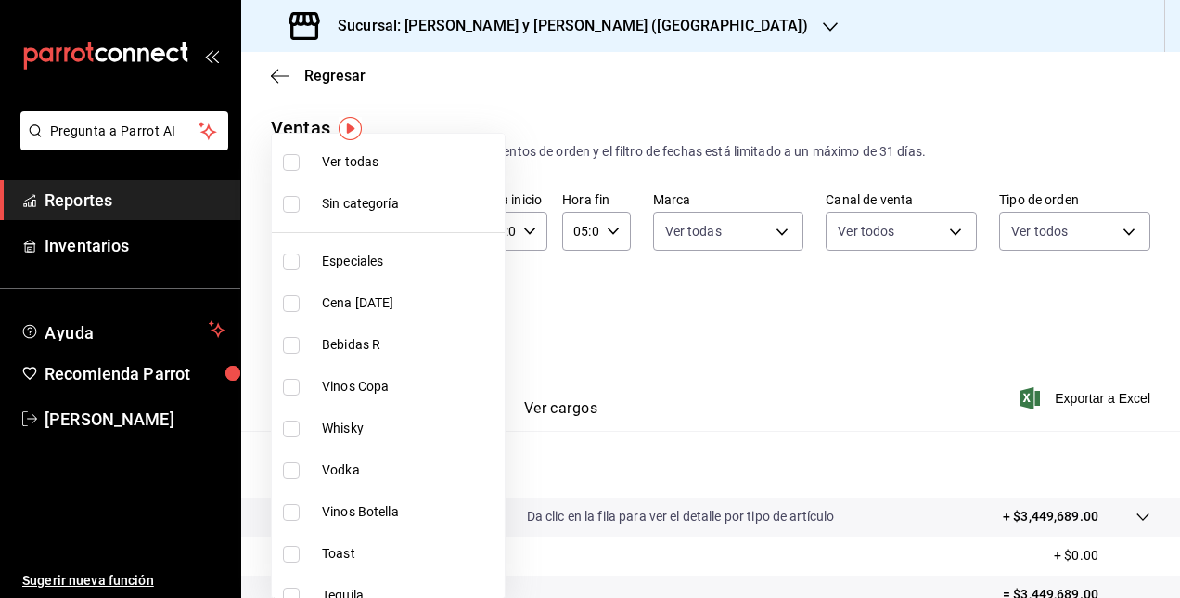
checkbox input "true"
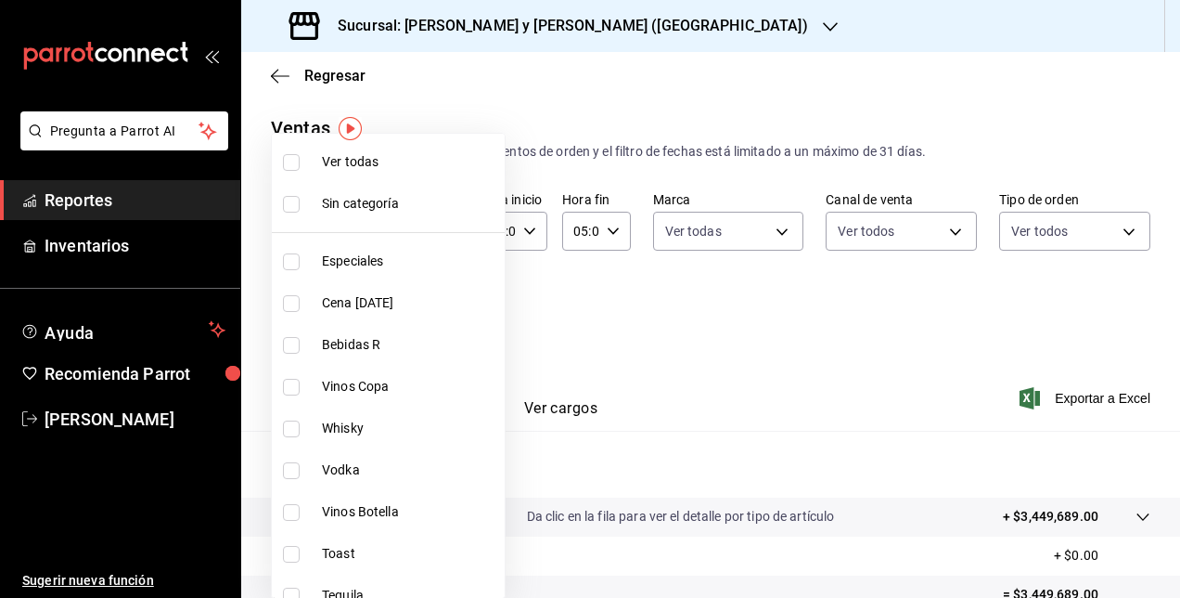
checkbox input "true"
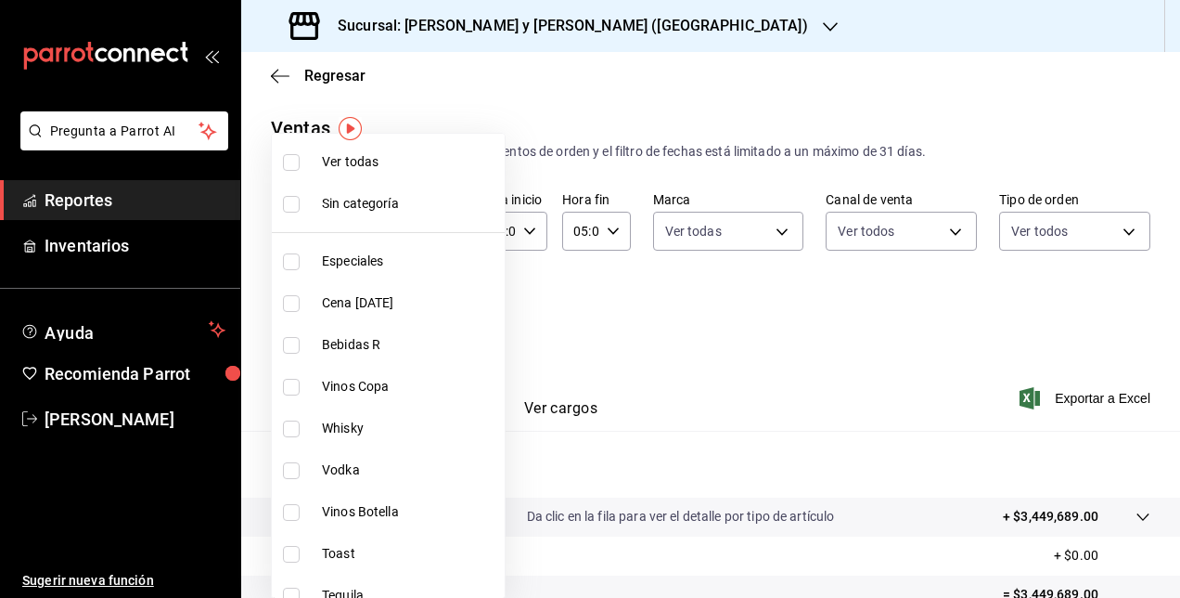
checkbox input "true"
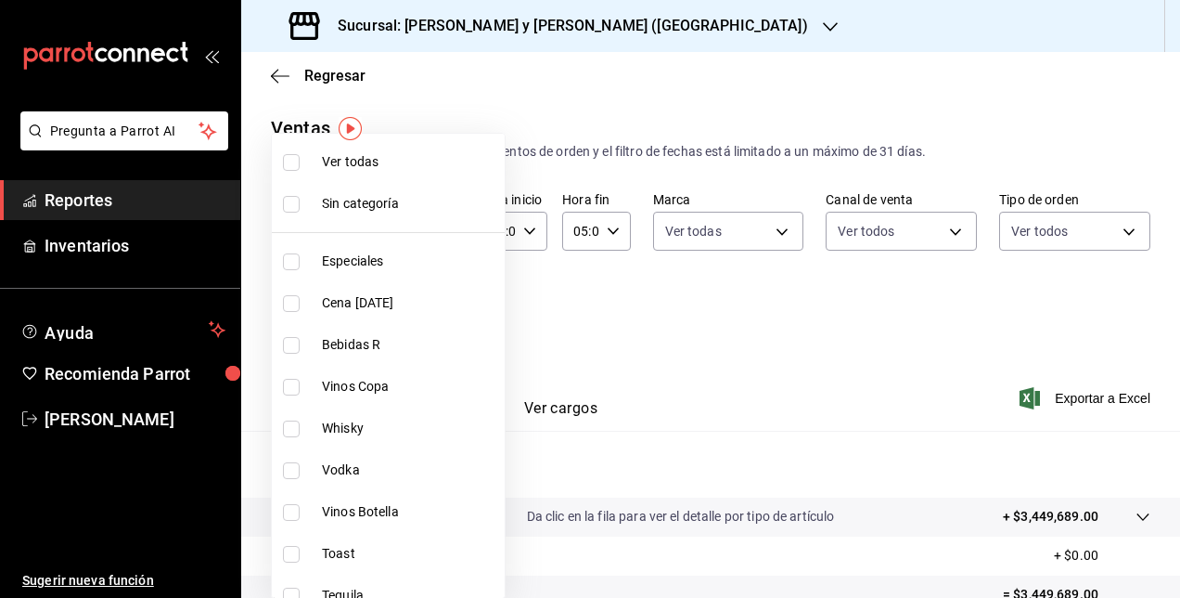
checkbox input "true"
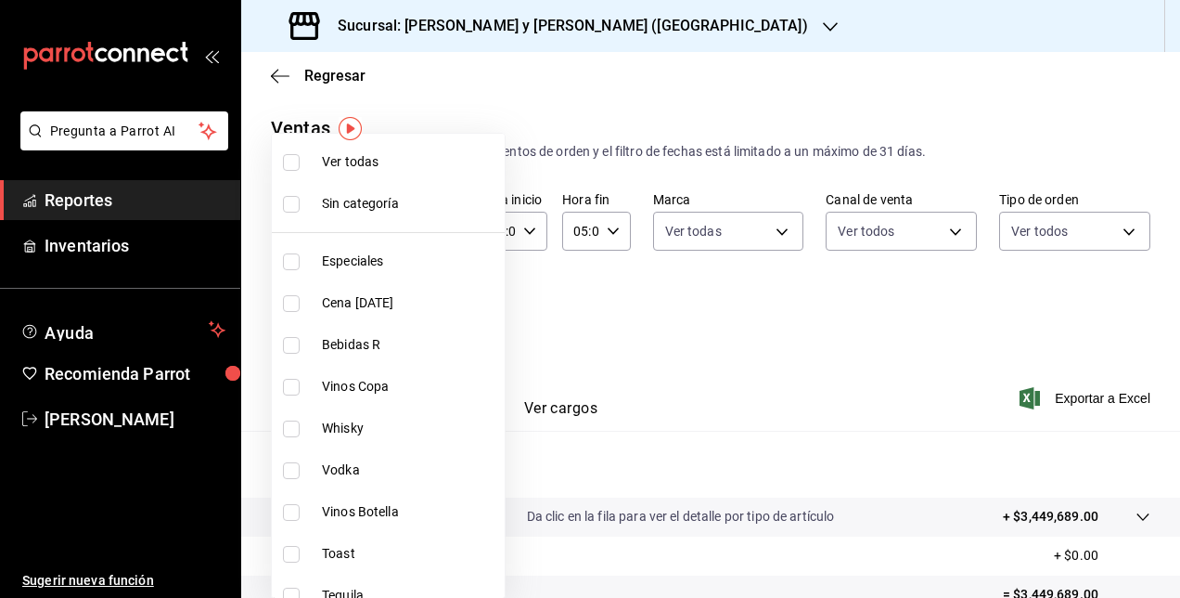
checkbox input "true"
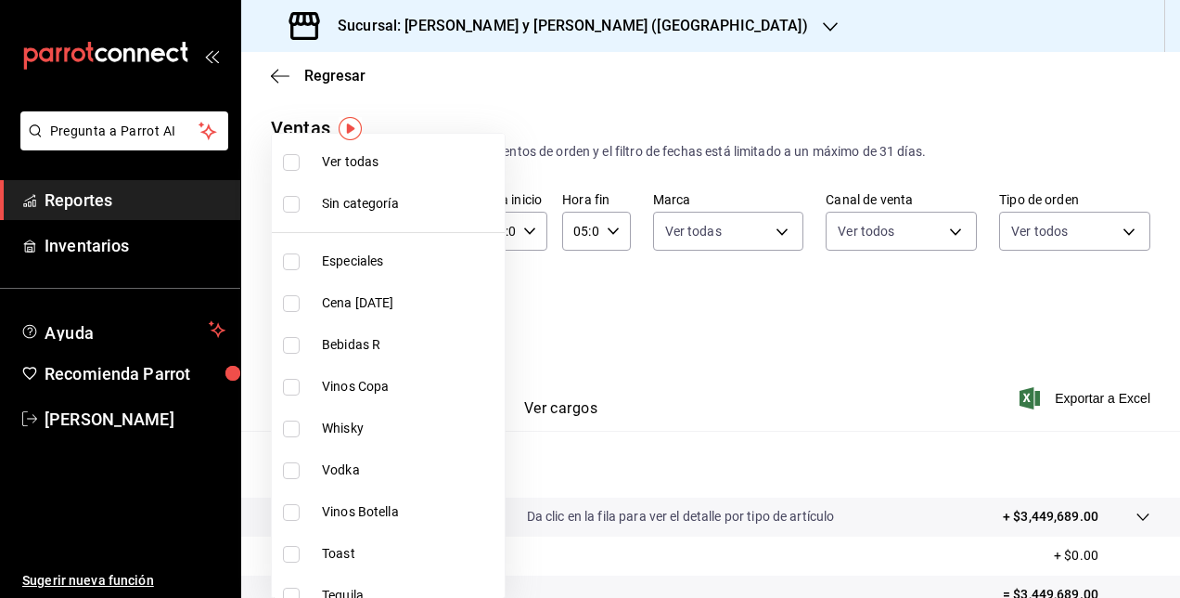
checkbox input "true"
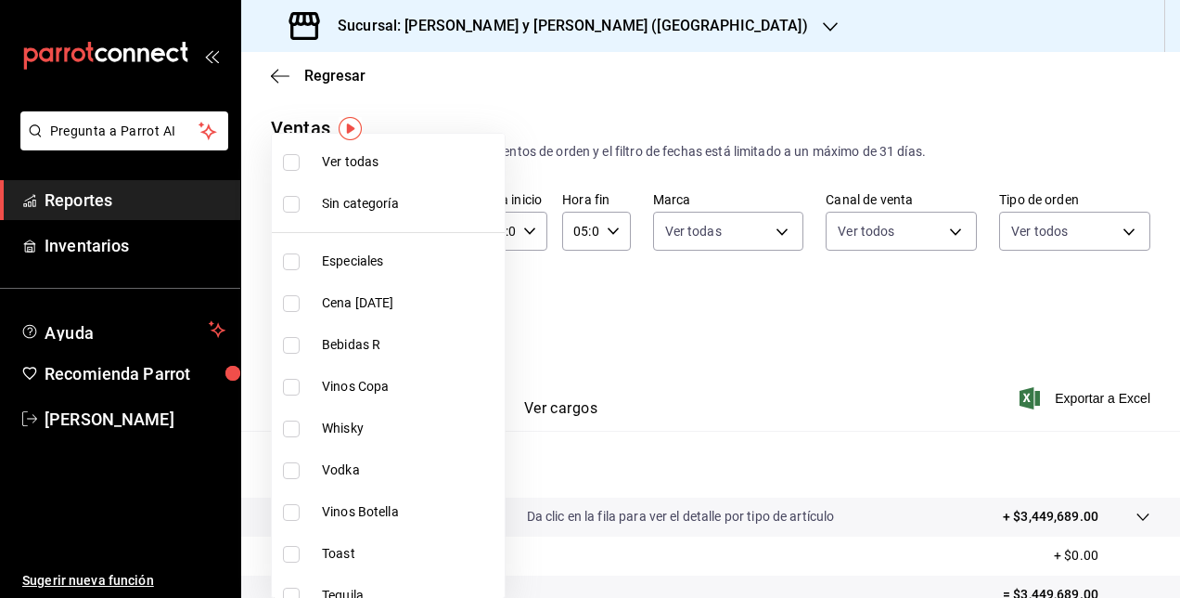
checkbox input "true"
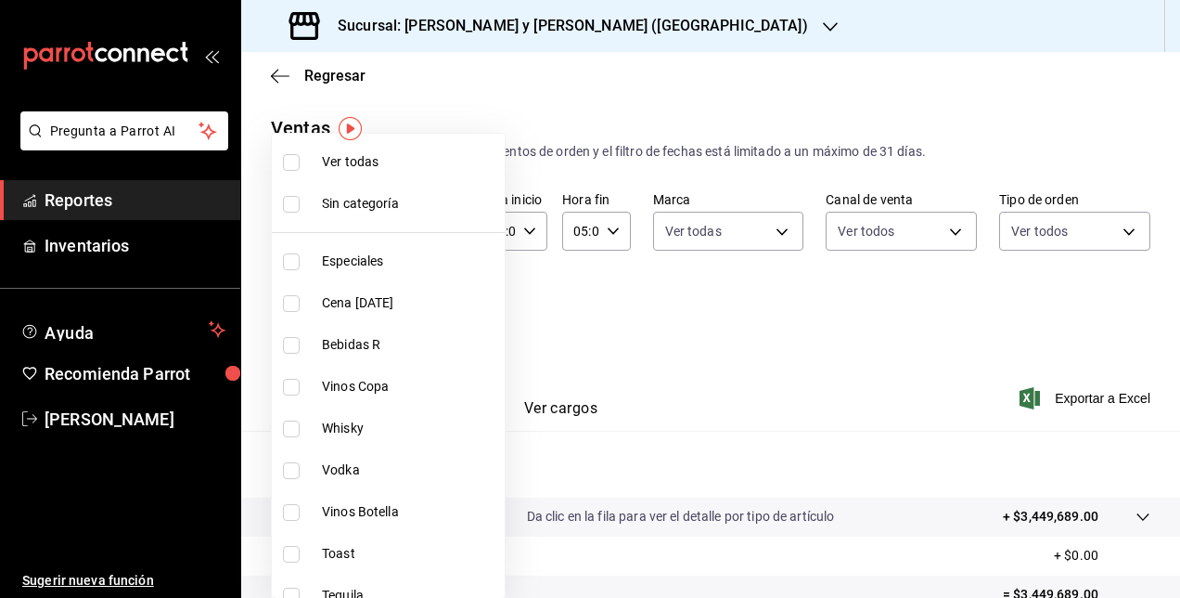
checkbox input "true"
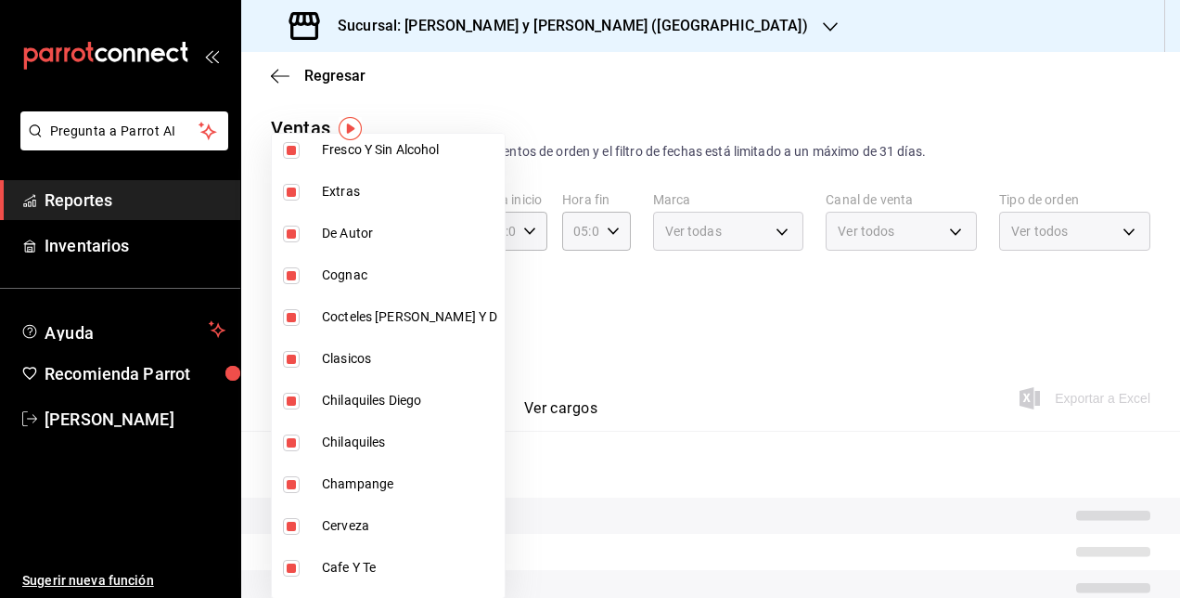
scroll to position [1270, 0]
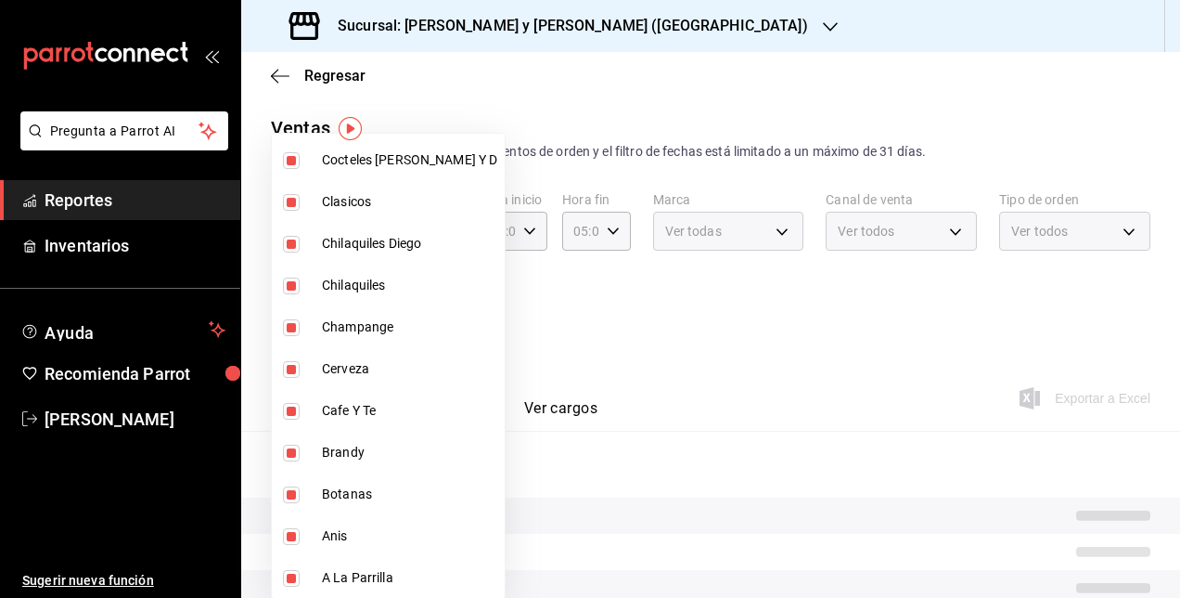
click at [631, 355] on div at bounding box center [590, 299] width 1180 height 598
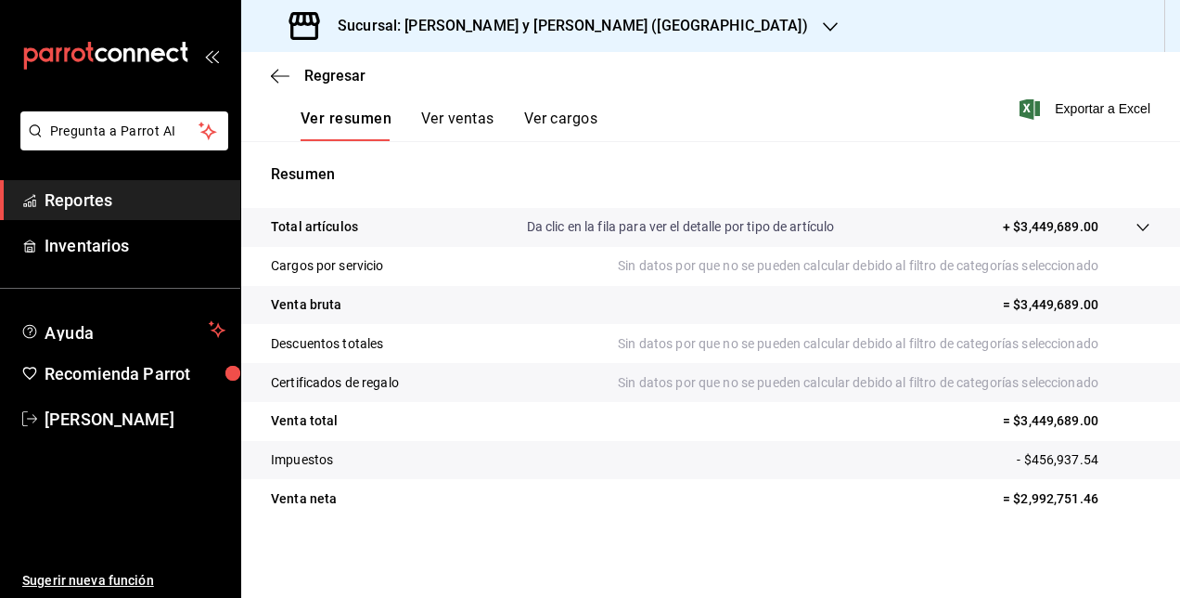
scroll to position [291, 0]
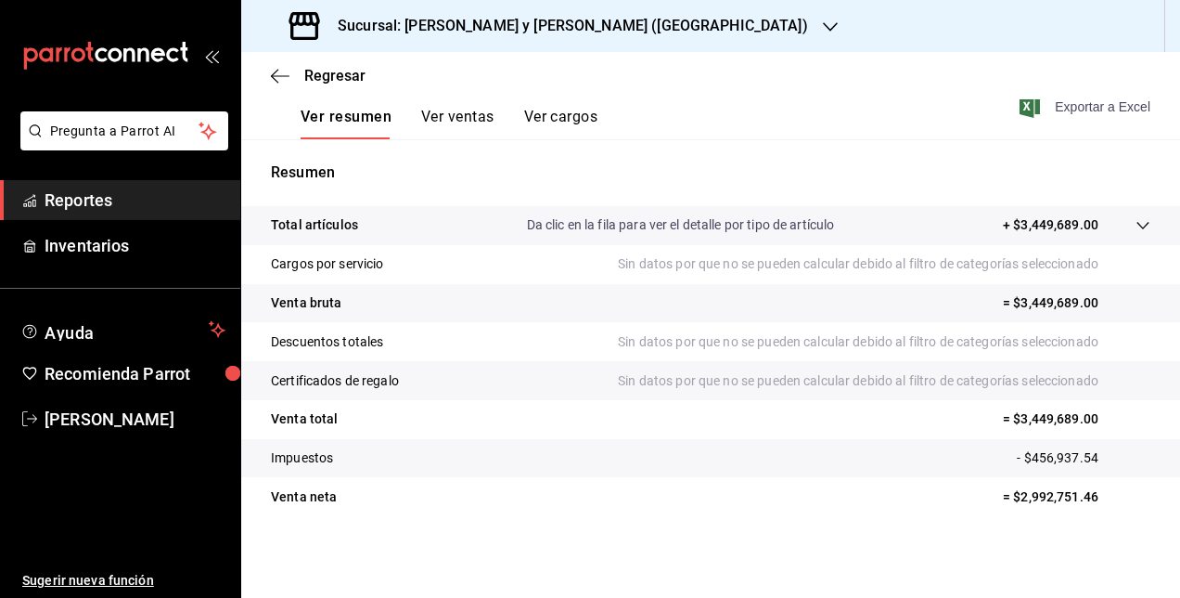
click at [1082, 106] on span "Exportar a Excel" at bounding box center [1086, 107] width 127 height 22
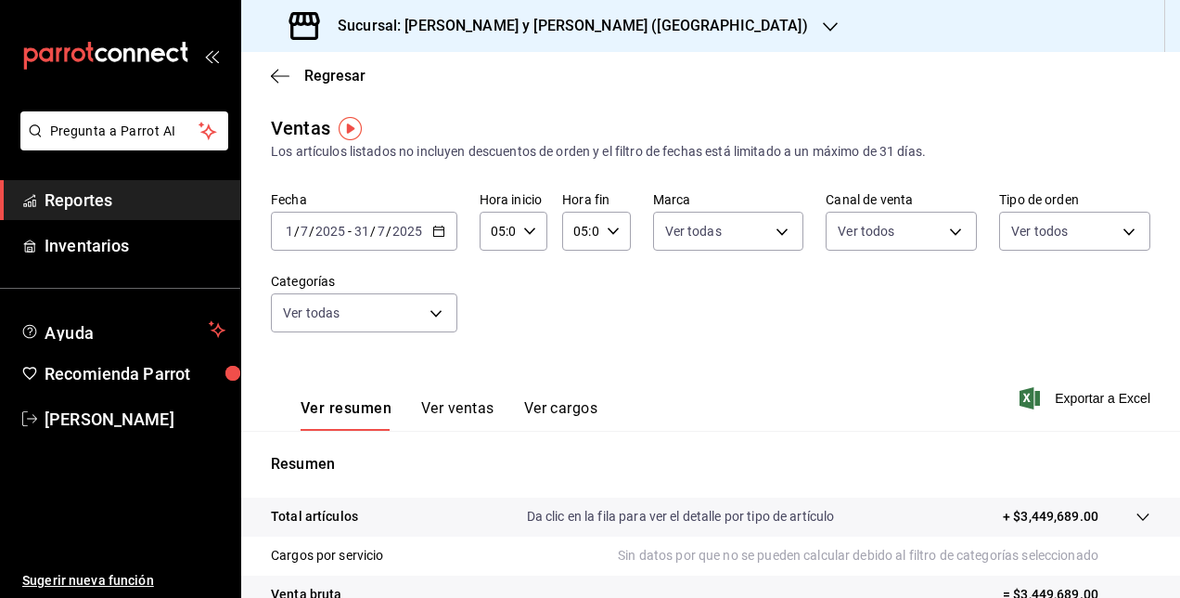
click at [495, 20] on h3 "Sucursal: [PERSON_NAME] y [PERSON_NAME] ([GEOGRAPHIC_DATA])" at bounding box center [565, 26] width 485 height 22
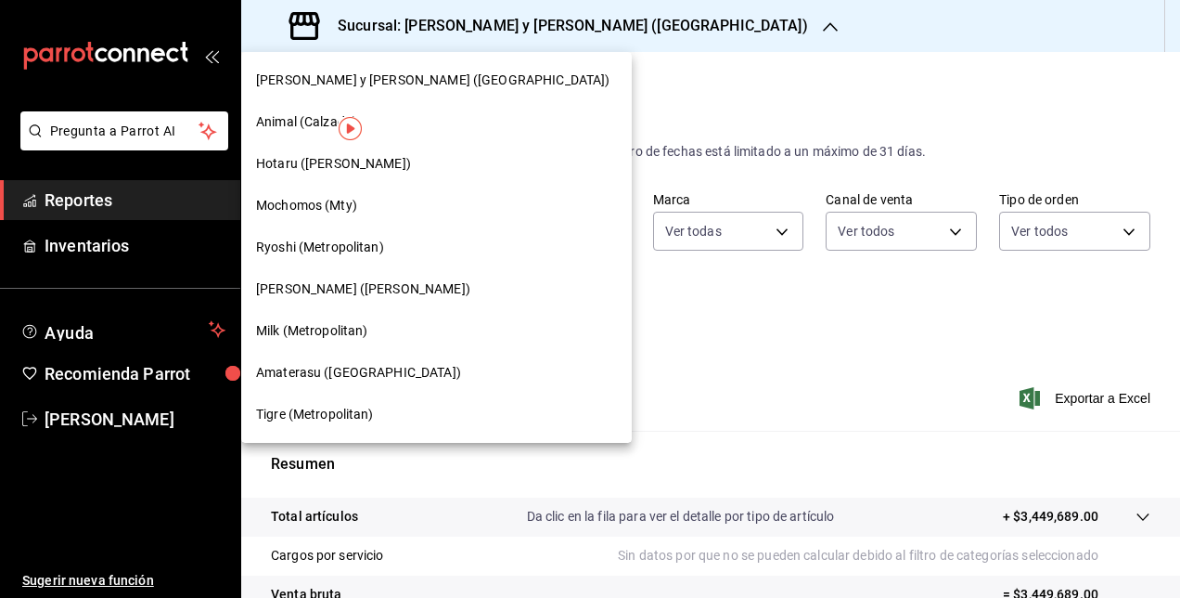
click at [297, 84] on span "[PERSON_NAME] y [PERSON_NAME] ([GEOGRAPHIC_DATA])" at bounding box center [432, 80] width 353 height 19
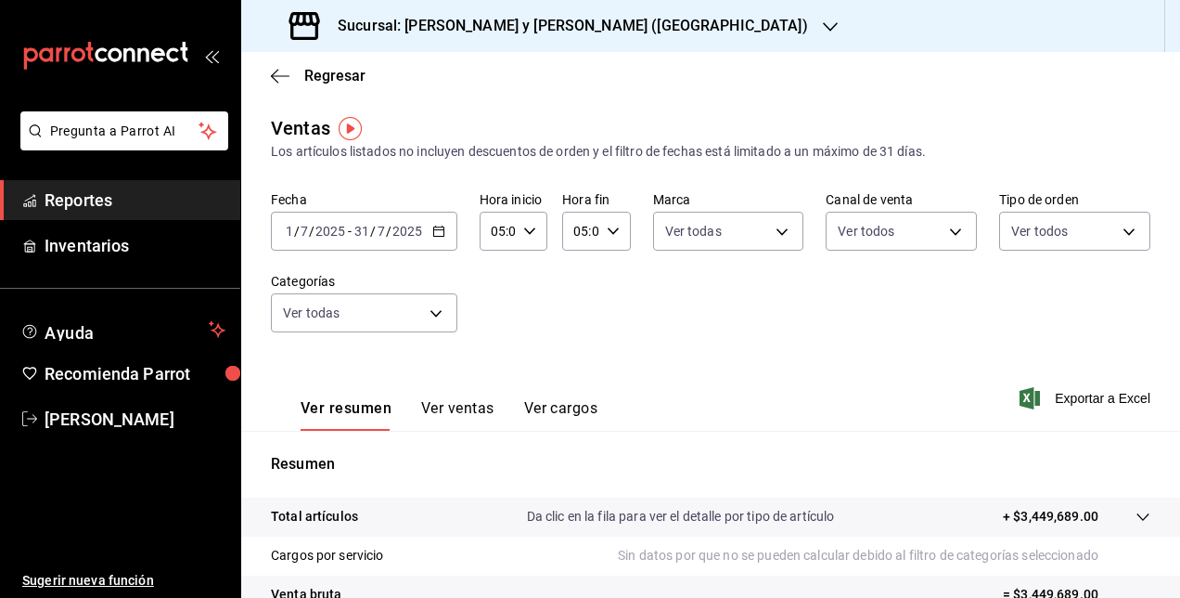
click at [137, 47] on icon "mailbox folders" at bounding box center [105, 56] width 167 height 28
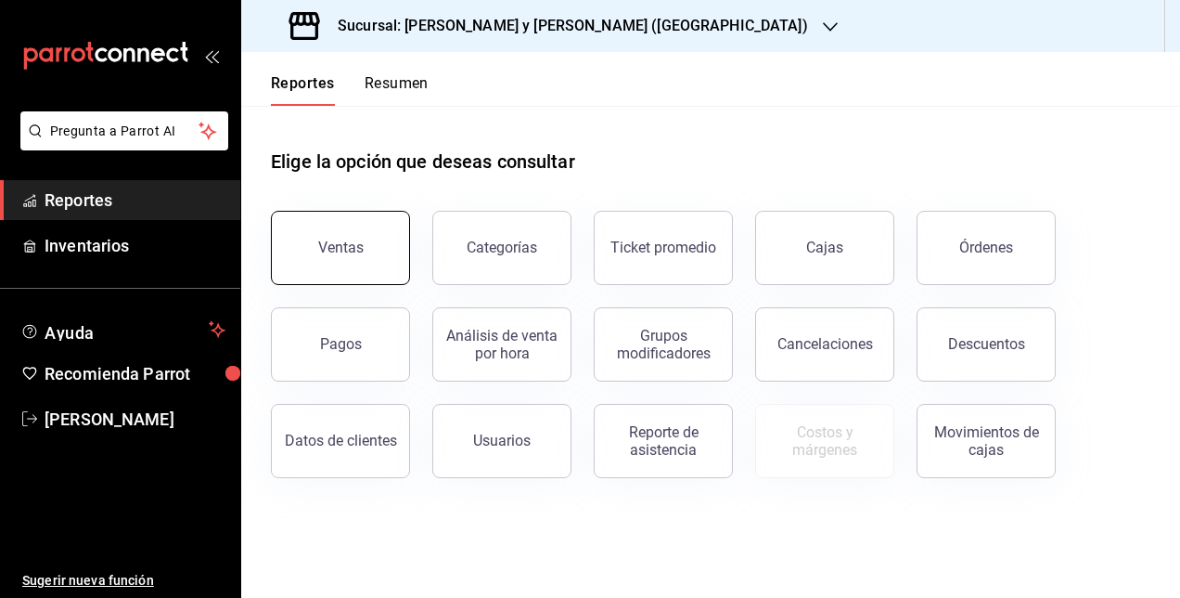
click at [377, 254] on button "Ventas" at bounding box center [340, 248] width 139 height 74
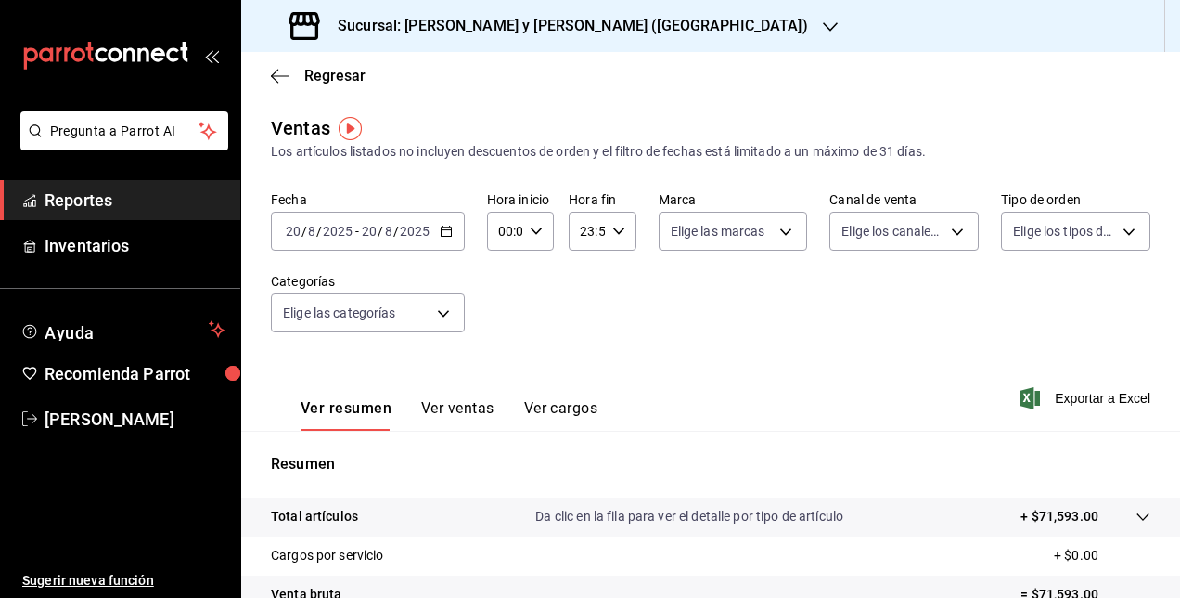
click at [448, 234] on icon "button" at bounding box center [446, 231] width 13 height 13
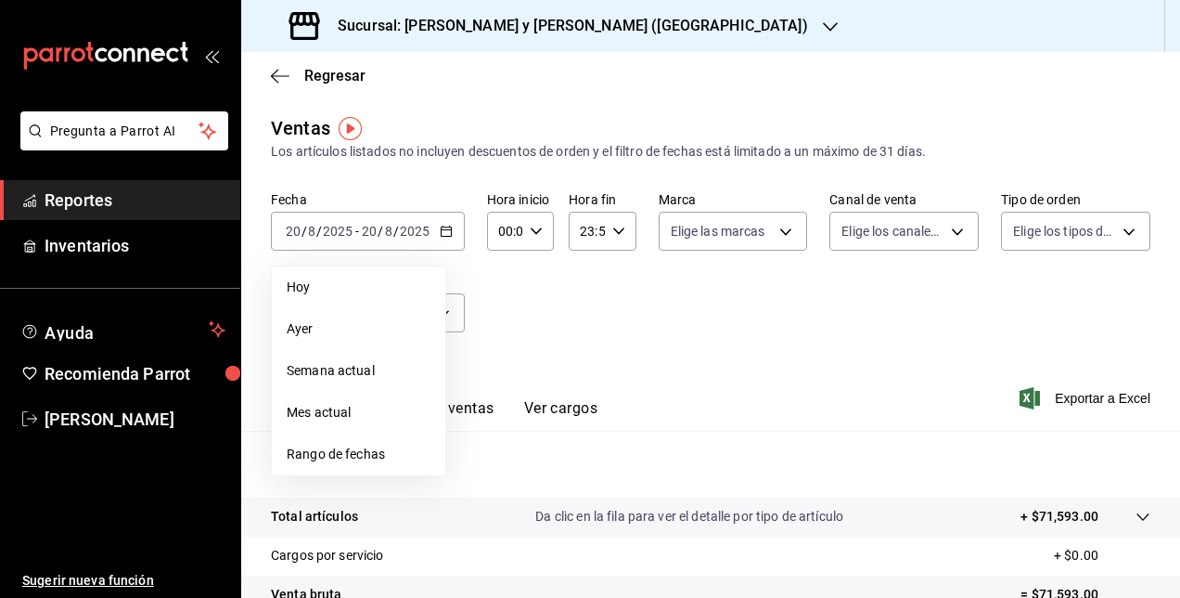
click at [837, 322] on div "Fecha [DATE] [DATE] - [DATE] [DATE] [DATE] [DATE] Semana actual Mes actual Rang…" at bounding box center [711, 272] width 880 height 163
